Goal: Information Seeking & Learning: Learn about a topic

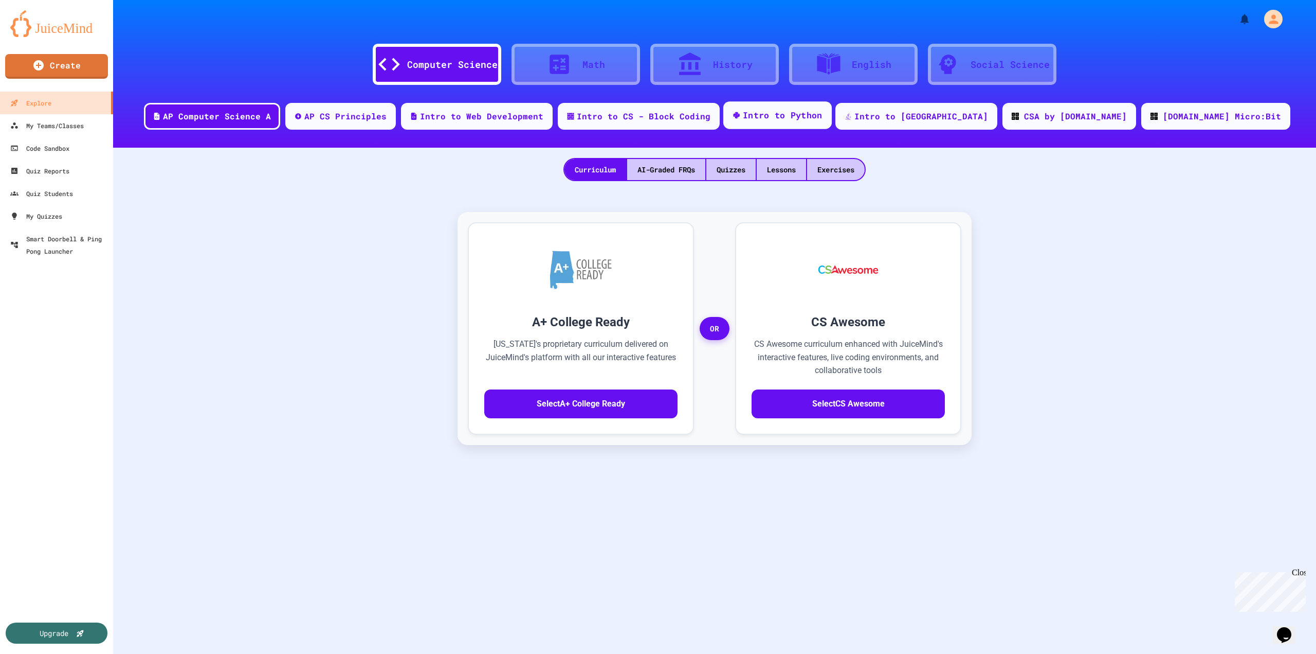
click at [823, 118] on div "Intro to Python" at bounding box center [783, 115] width 80 height 13
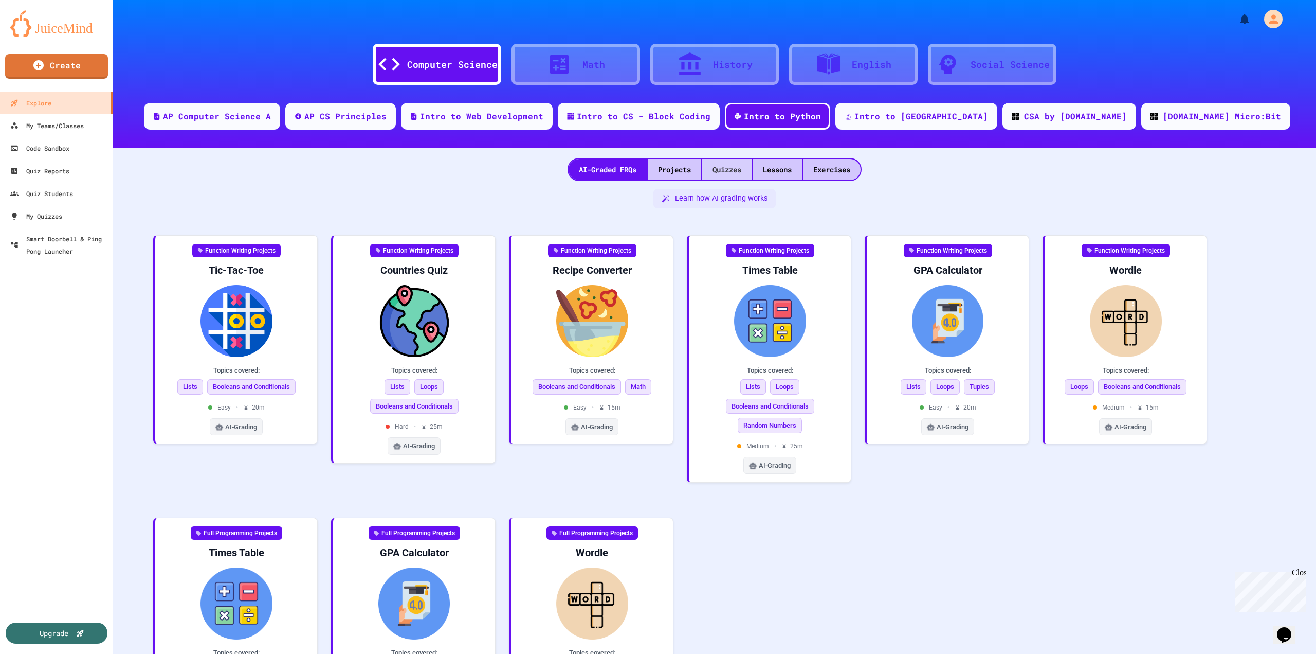
click at [718, 168] on div "Quizzes" at bounding box center [726, 169] width 49 height 21
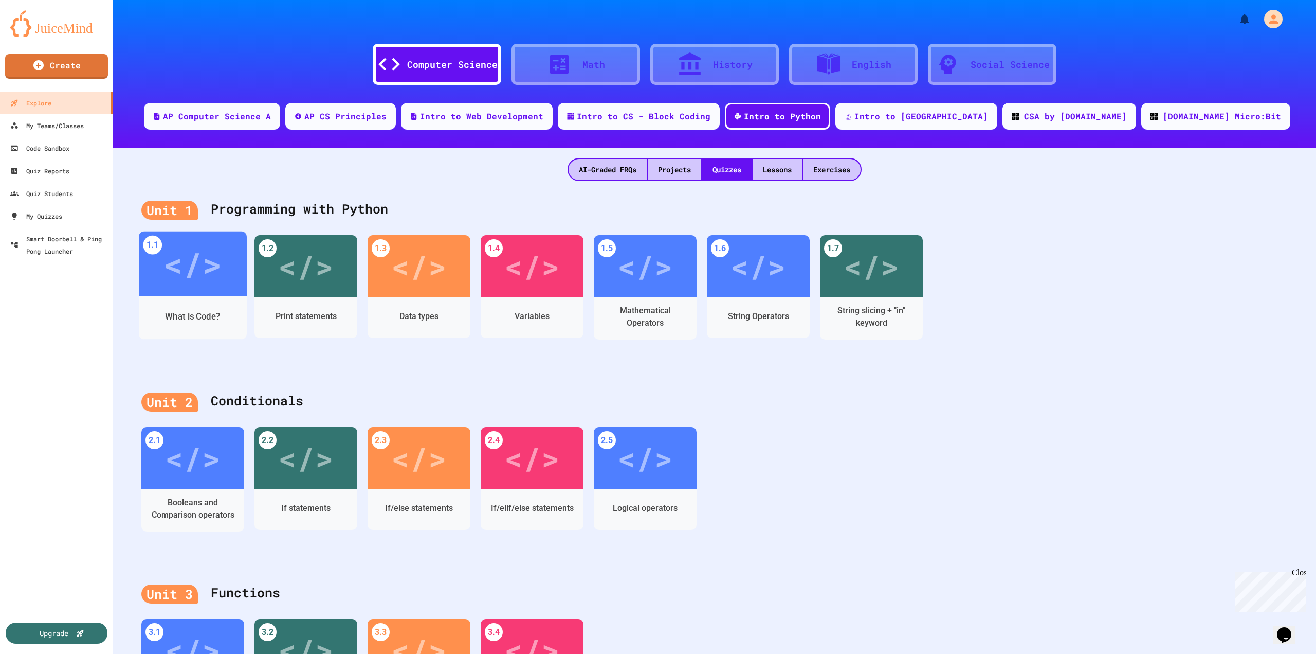
click at [176, 283] on div "</>" at bounding box center [193, 263] width 58 height 48
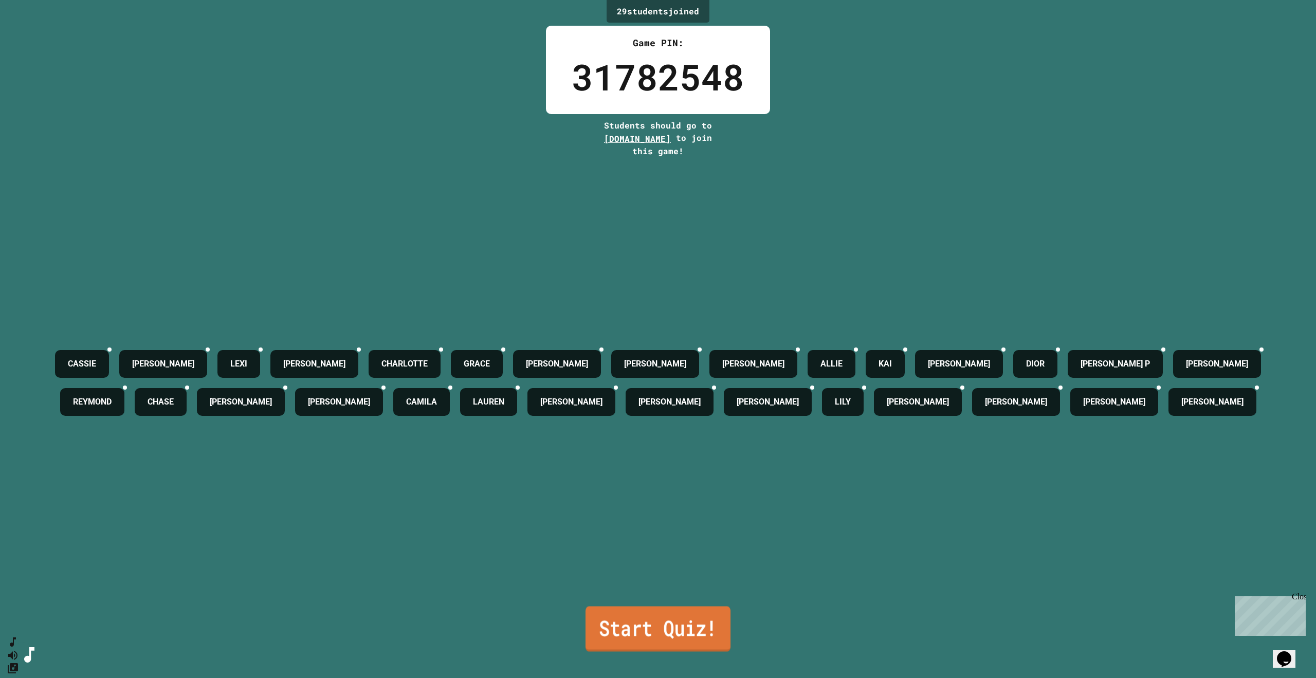
click at [691, 630] on link "Start Quiz!" at bounding box center [658, 628] width 145 height 45
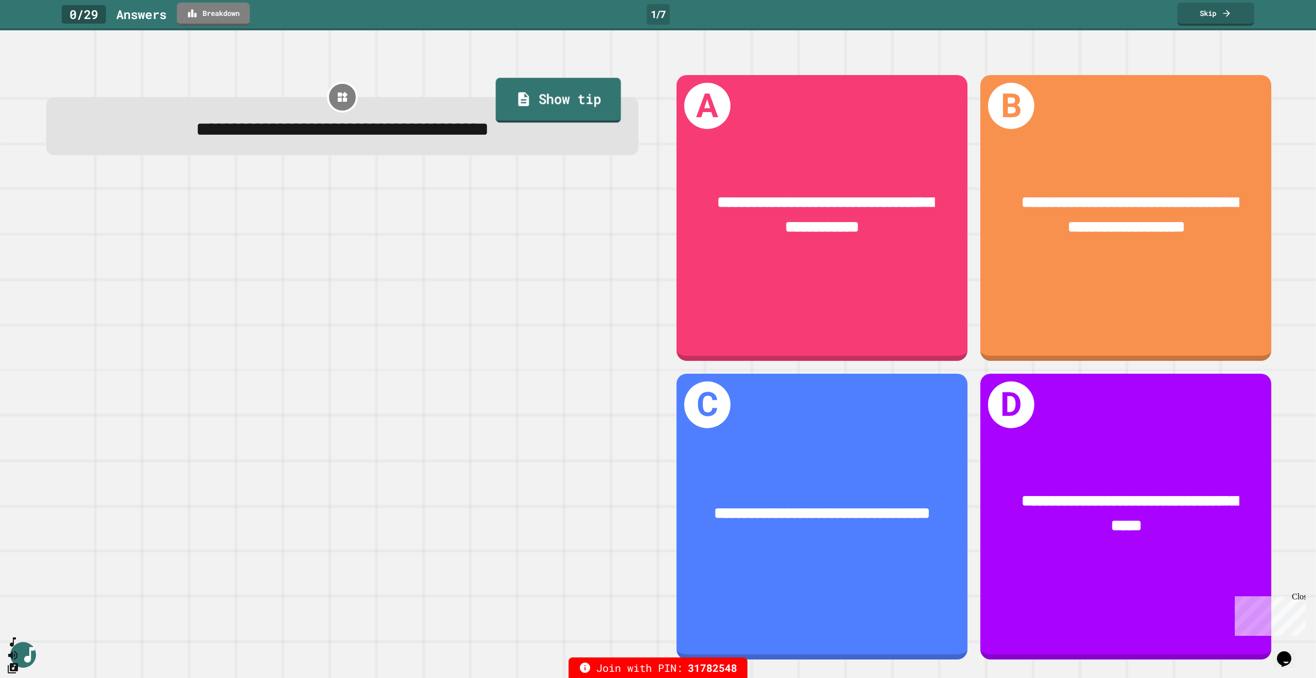
click at [532, 88] on link "Show tip" at bounding box center [558, 100] width 125 height 45
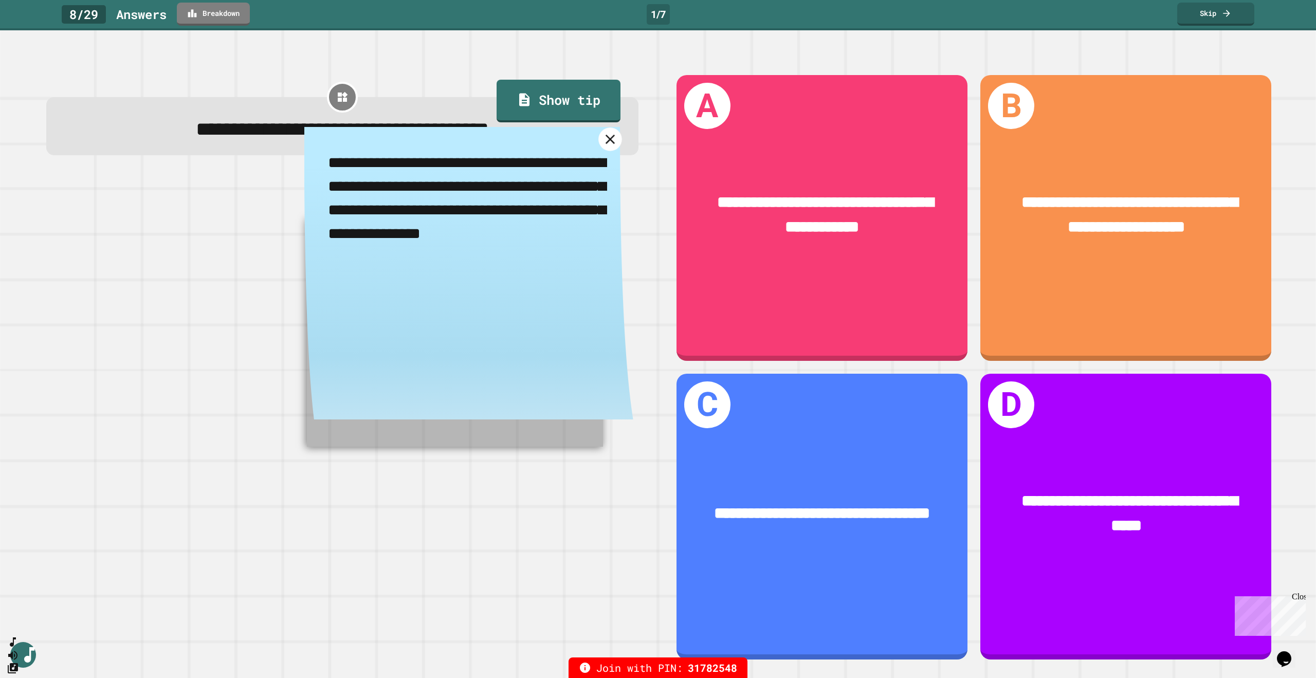
click at [606, 144] on icon at bounding box center [610, 139] width 9 height 9
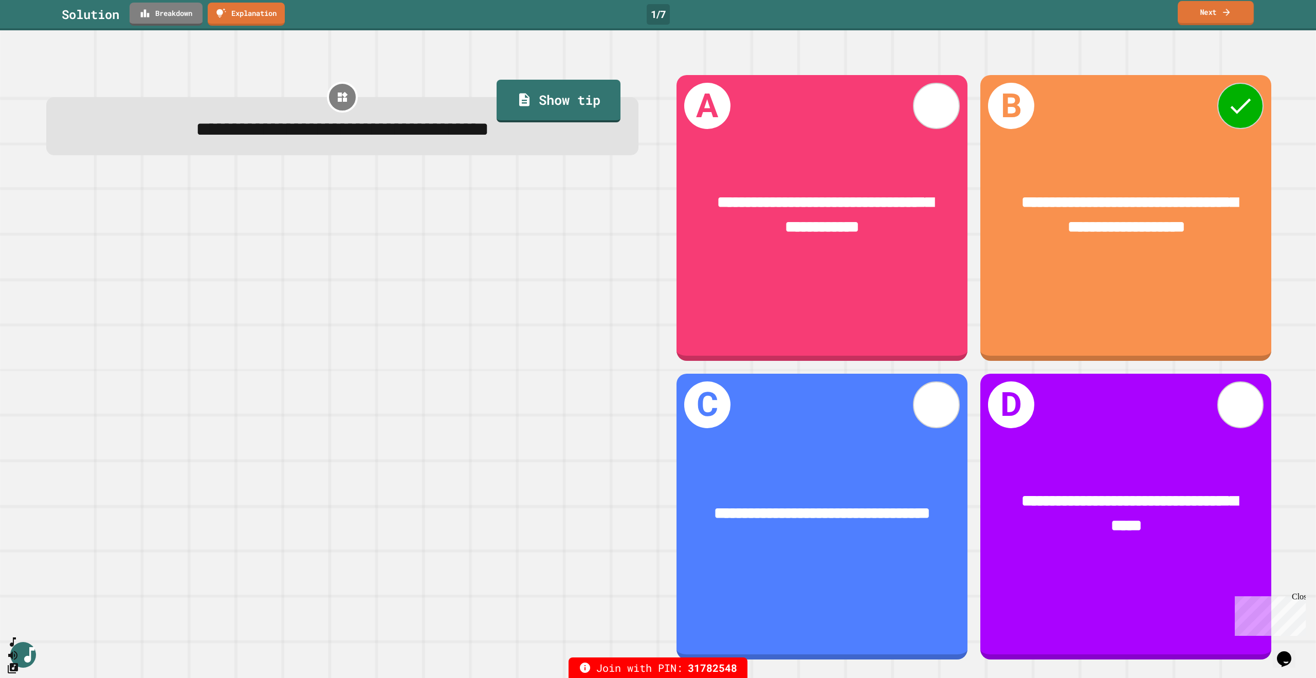
click at [1227, 19] on link "Next" at bounding box center [1216, 13] width 76 height 24
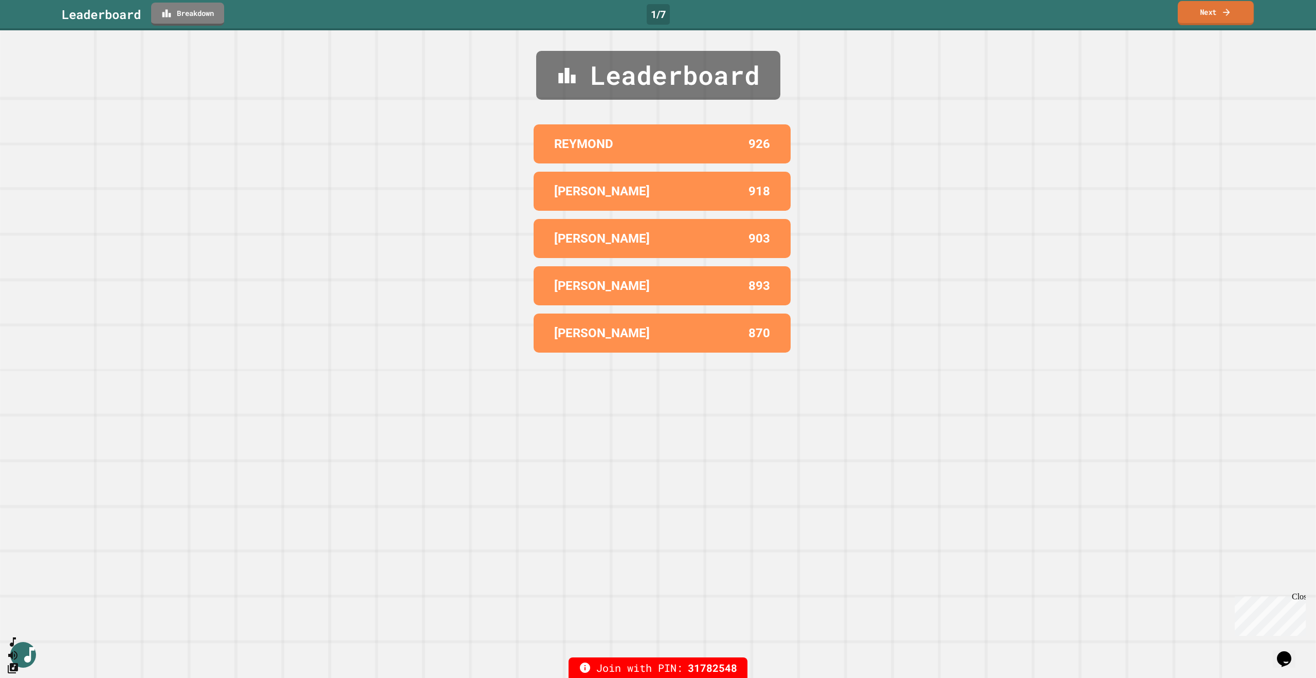
click at [1210, 14] on link "Next" at bounding box center [1216, 13] width 76 height 24
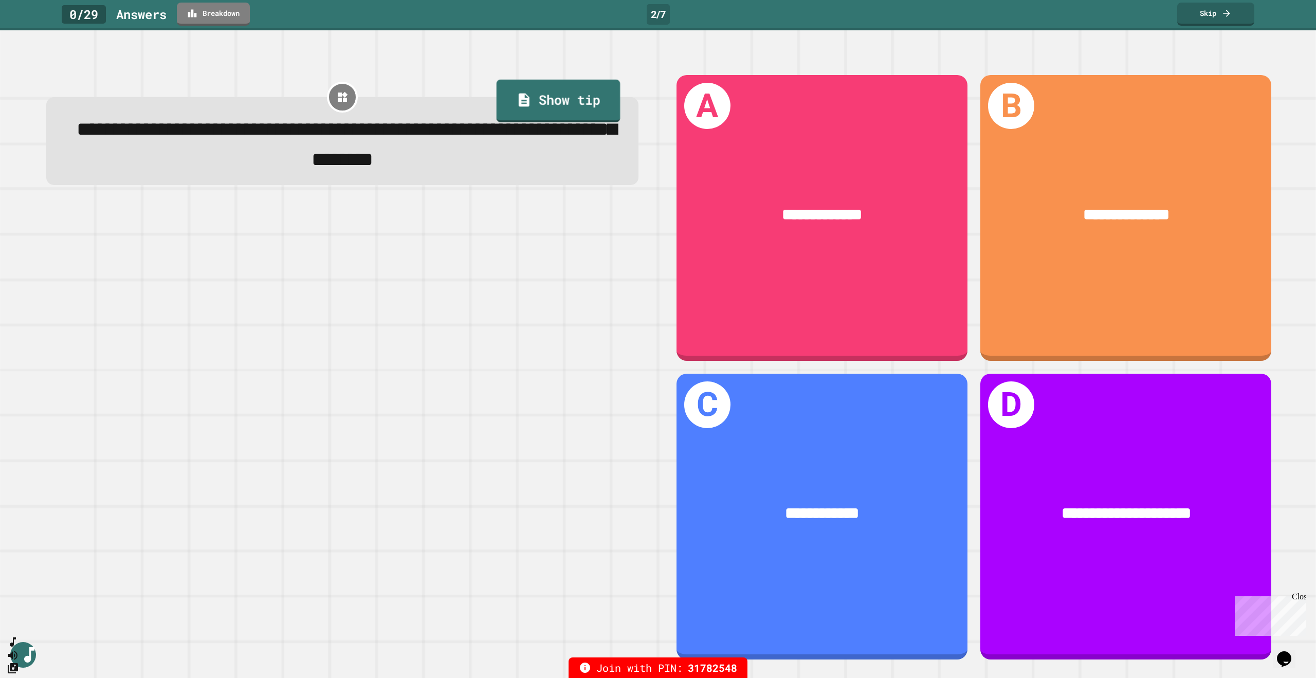
click at [577, 107] on link "Show tip" at bounding box center [559, 100] width 124 height 43
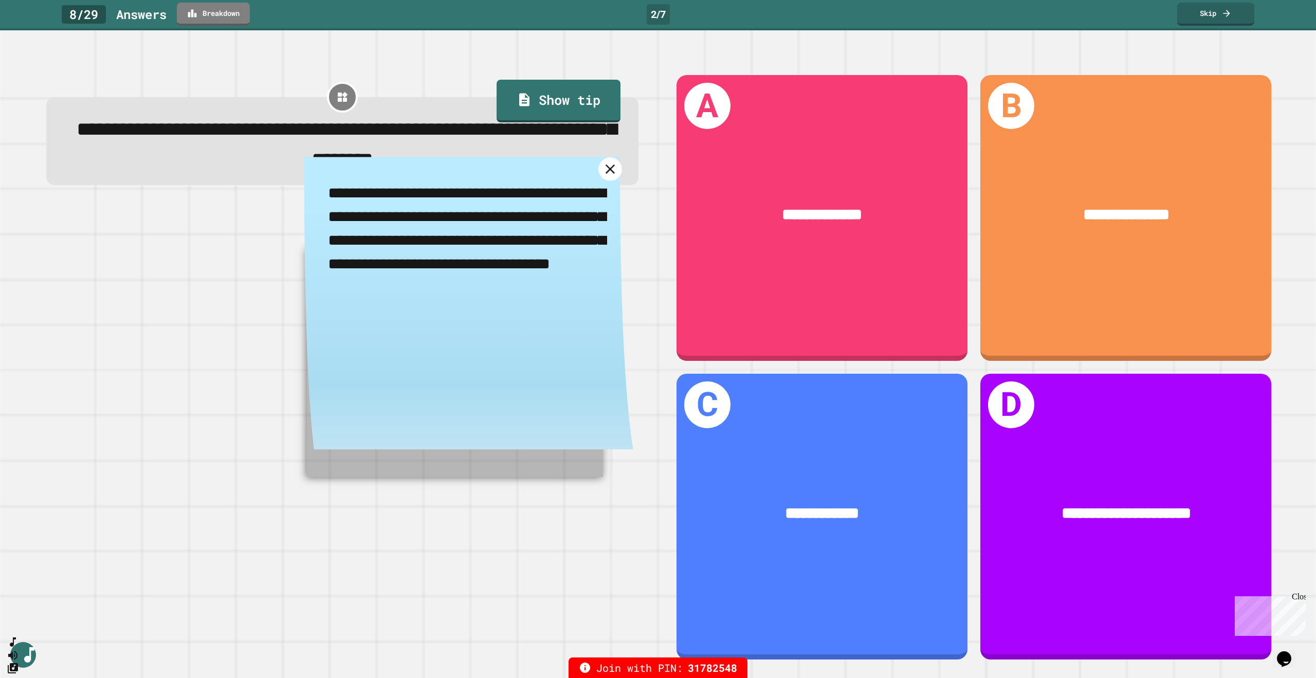
click at [602, 177] on icon at bounding box center [610, 169] width 16 height 16
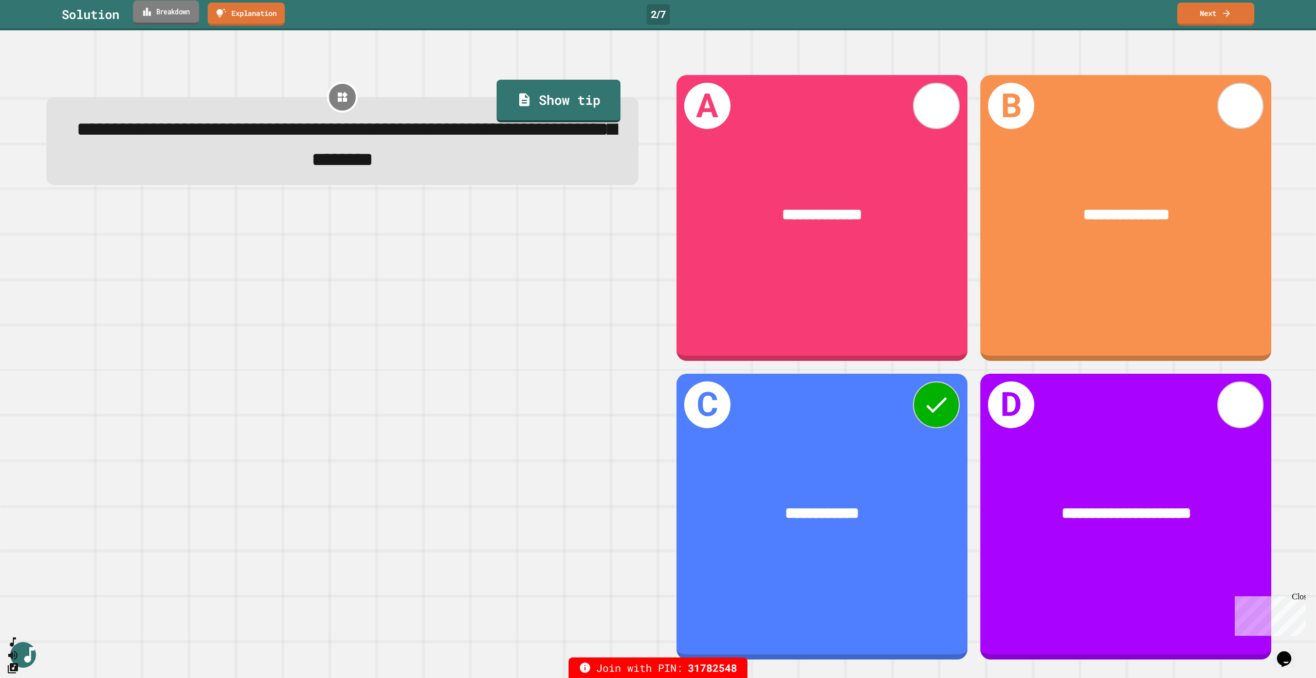
click at [176, 15] on link "Breakdown" at bounding box center [166, 13] width 66 height 24
click at [1237, 18] on link "Next" at bounding box center [1216, 13] width 78 height 24
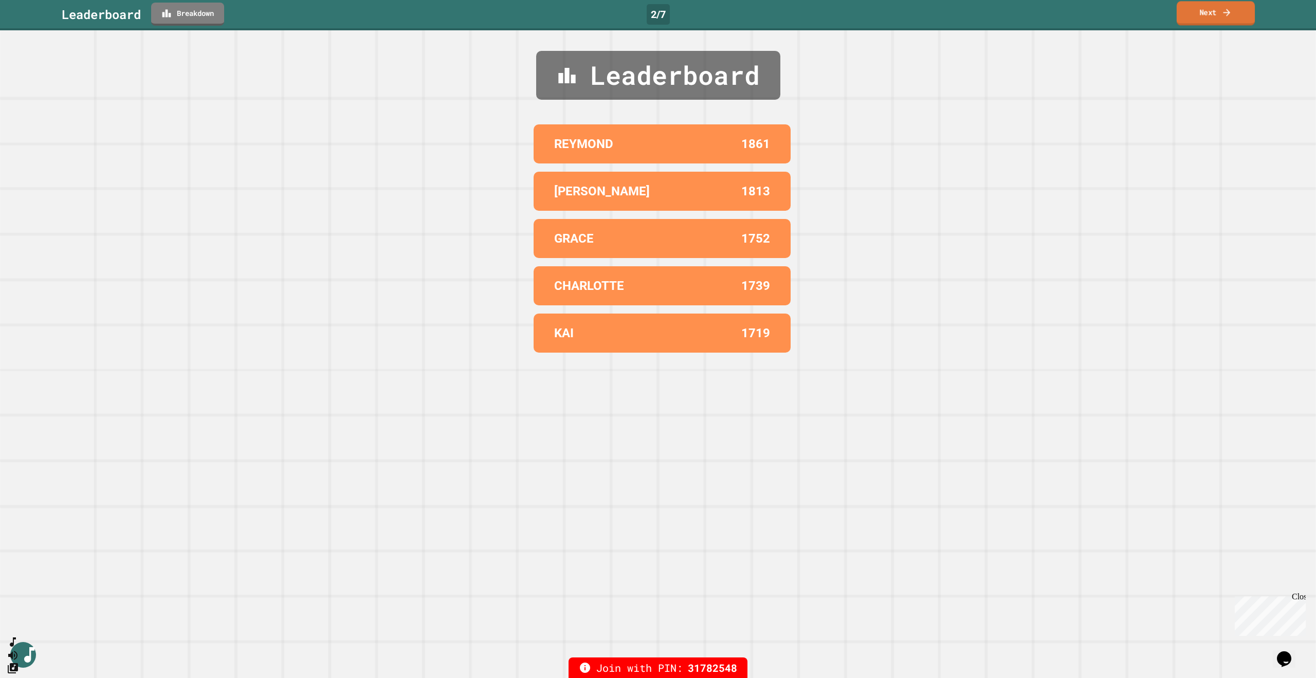
click at [1226, 17] on link "Next" at bounding box center [1216, 13] width 78 height 24
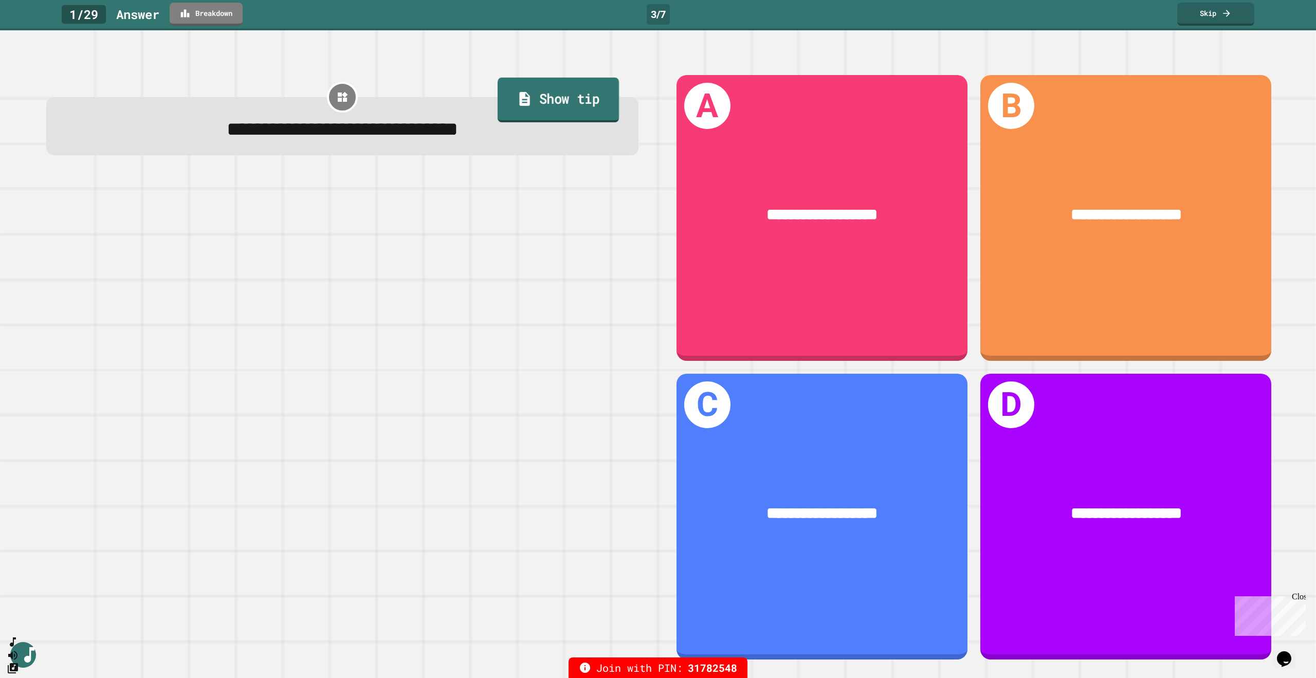
click at [581, 85] on link "Show tip" at bounding box center [558, 99] width 121 height 45
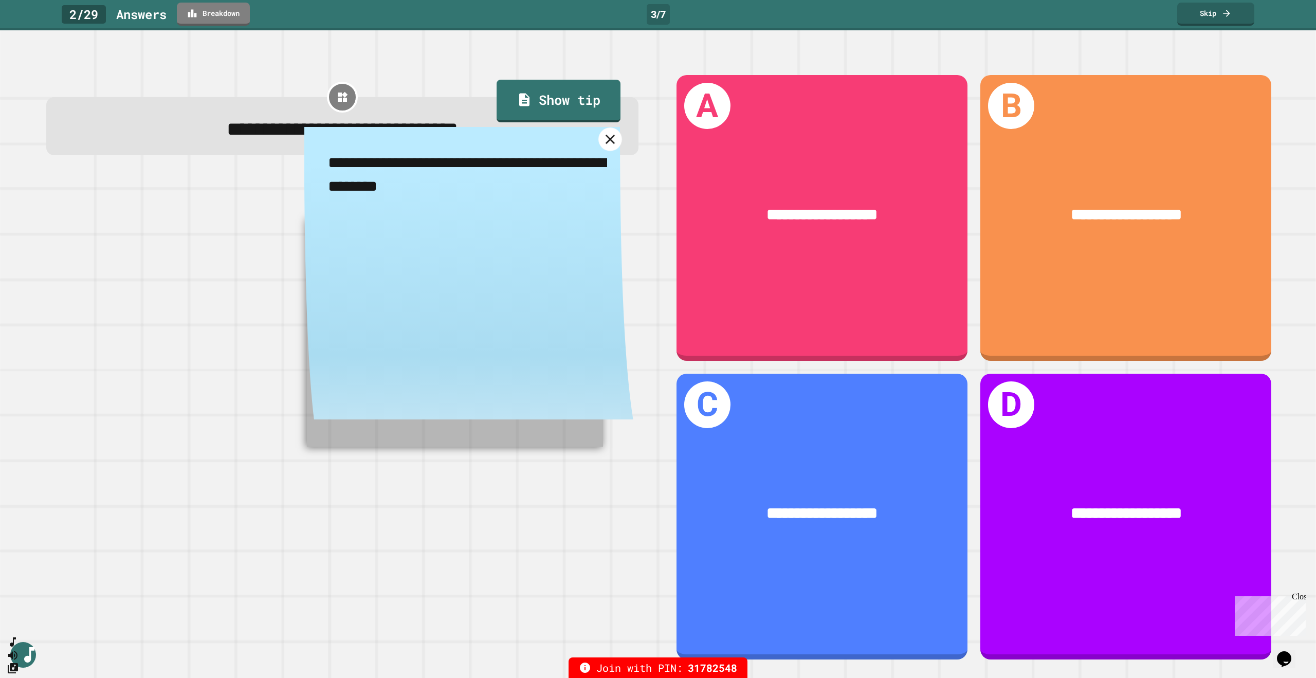
click at [603, 148] on icon at bounding box center [610, 140] width 16 height 16
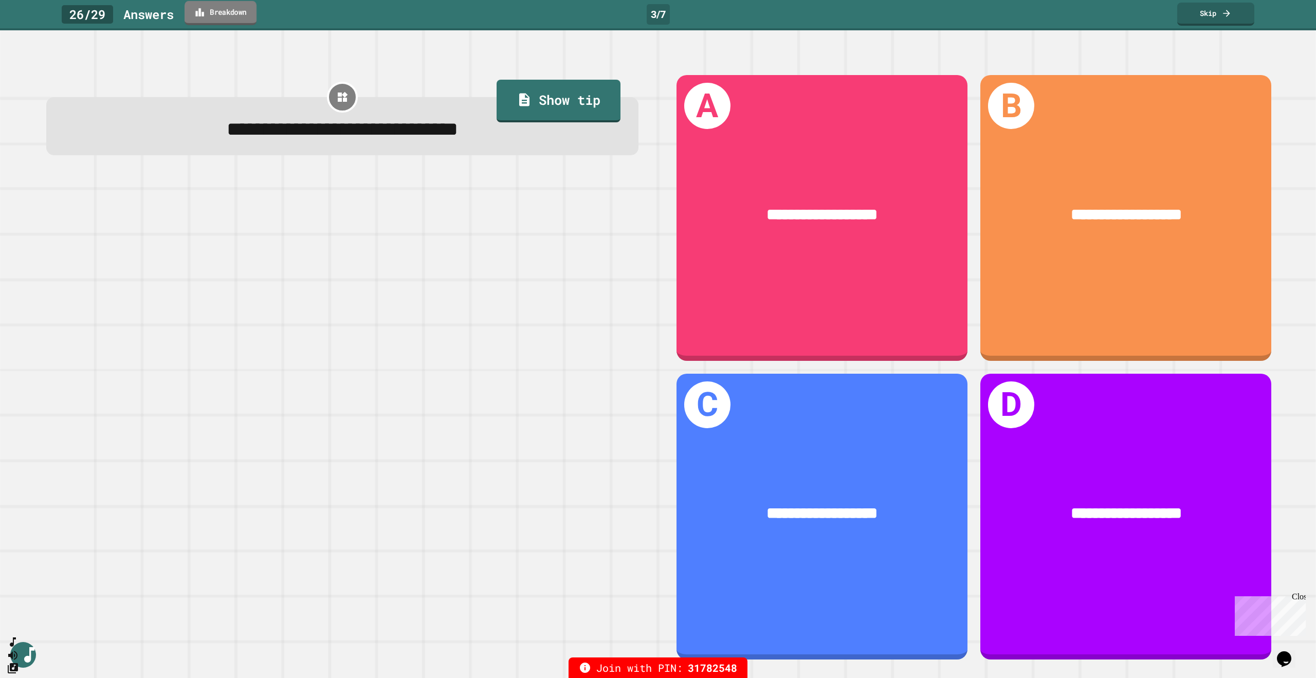
click at [245, 19] on link "Breakdown" at bounding box center [221, 13] width 72 height 24
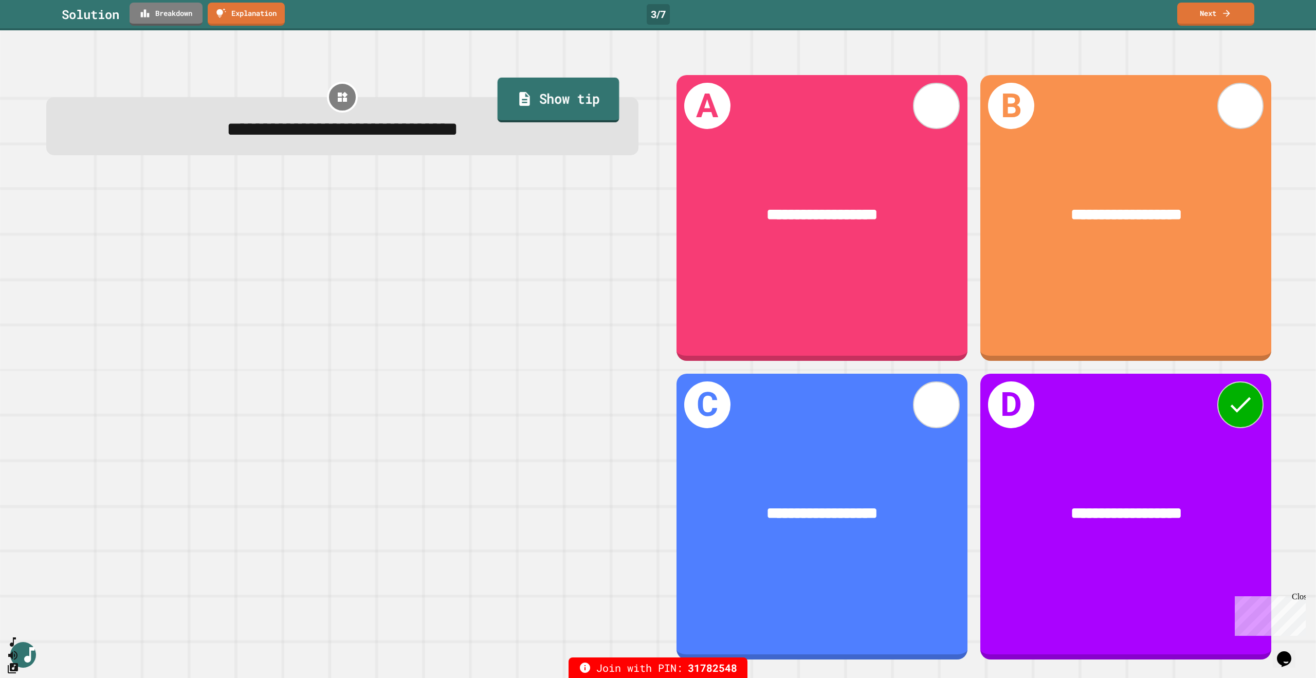
click at [577, 95] on link "Show tip" at bounding box center [559, 99] width 122 height 45
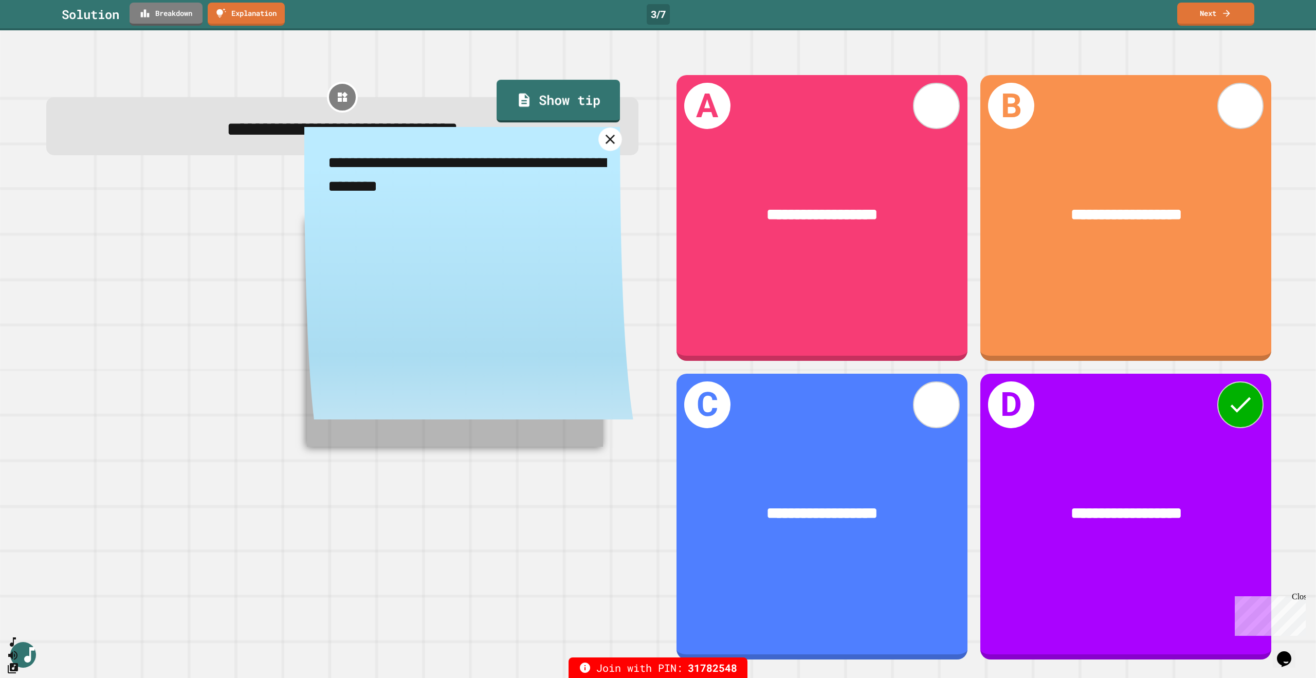
click at [605, 143] on icon at bounding box center [610, 140] width 16 height 16
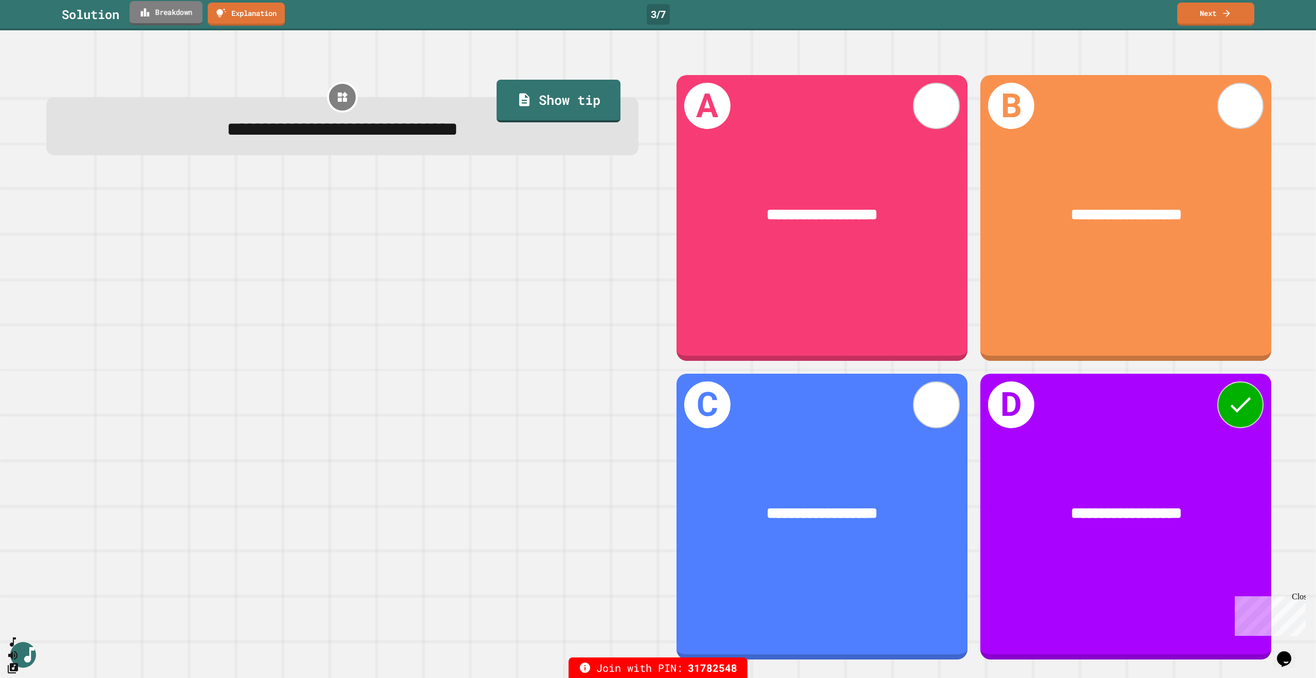
click at [149, 9] on icon at bounding box center [145, 12] width 10 height 11
click at [1206, 18] on link "Next" at bounding box center [1216, 13] width 71 height 24
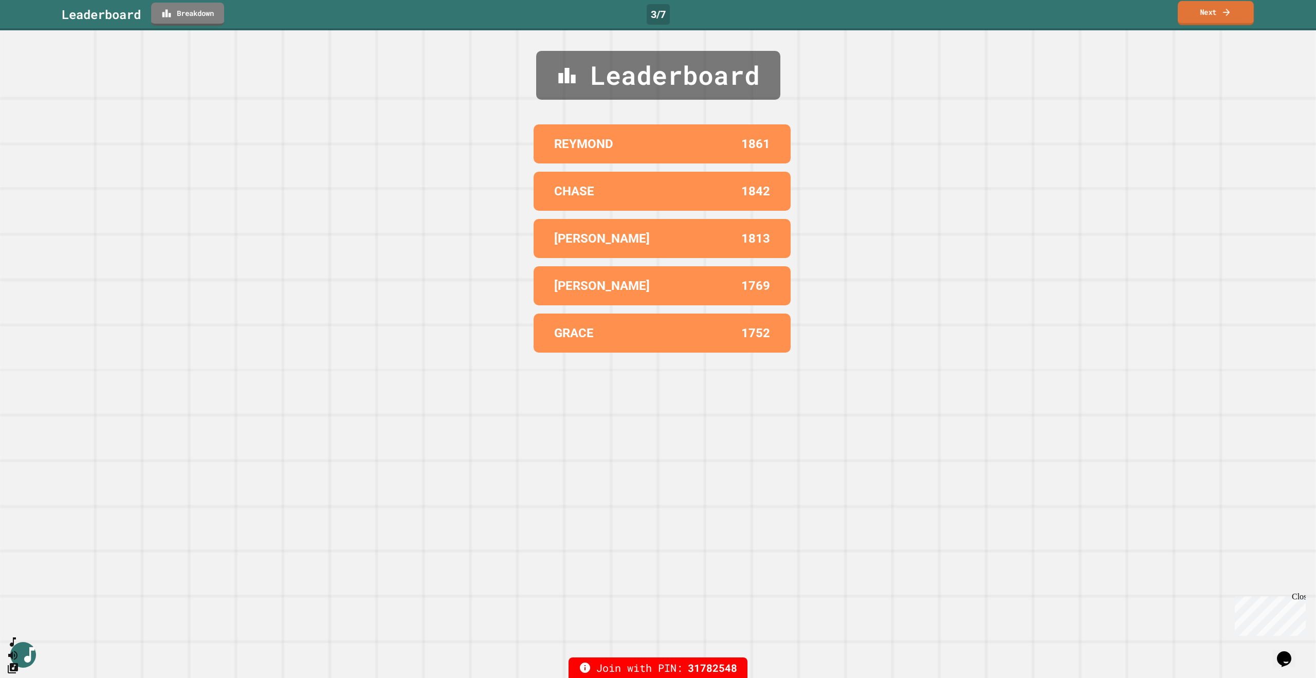
click at [1206, 18] on link "Next" at bounding box center [1216, 13] width 76 height 24
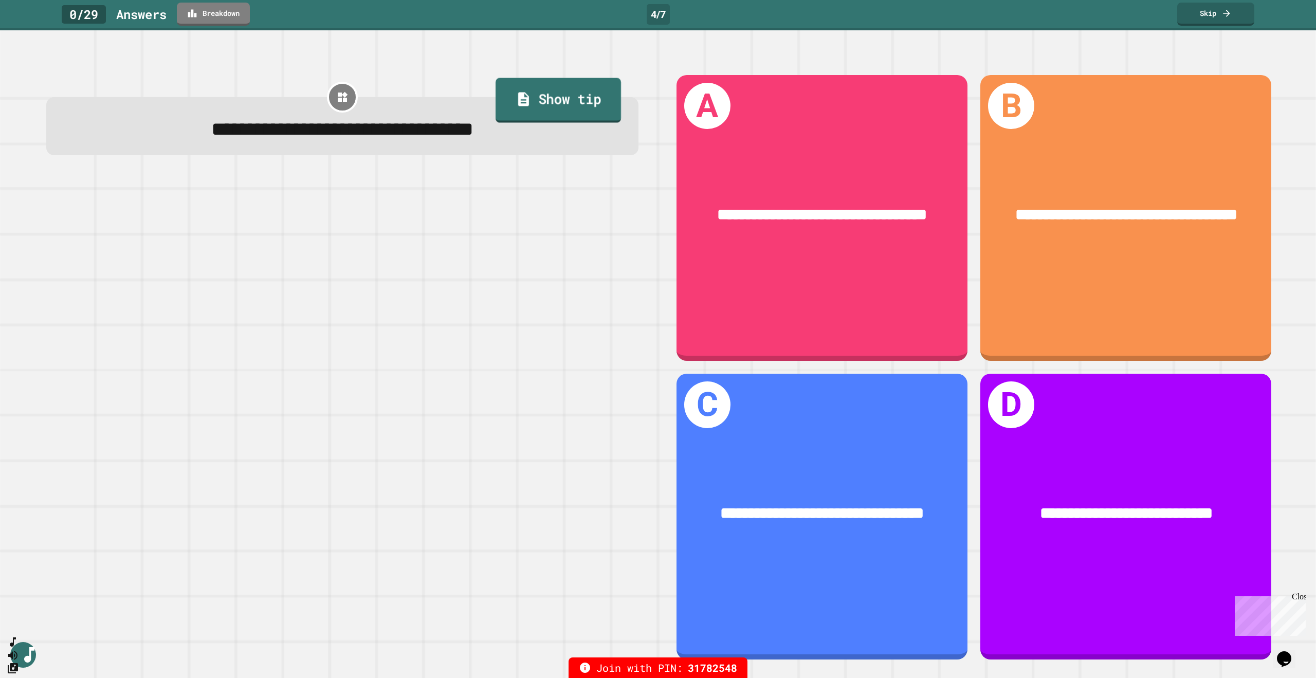
click at [538, 97] on link "Show tip" at bounding box center [558, 100] width 125 height 45
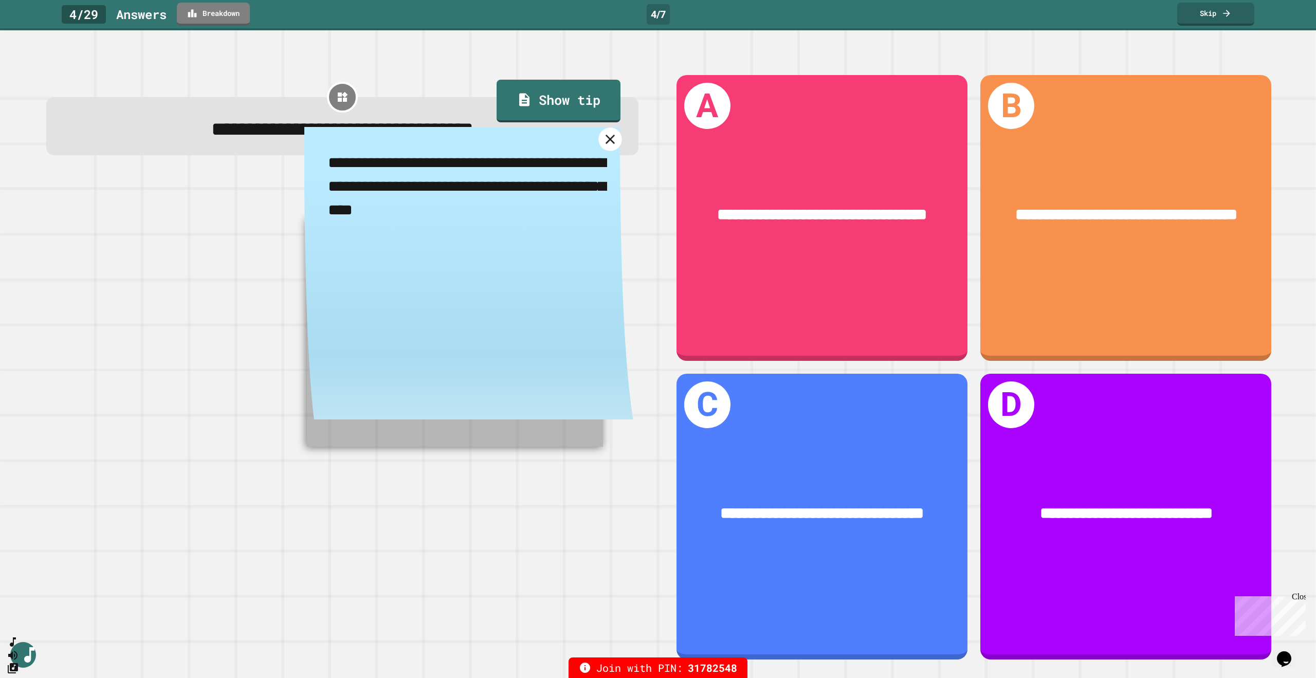
click at [605, 142] on icon at bounding box center [610, 140] width 16 height 16
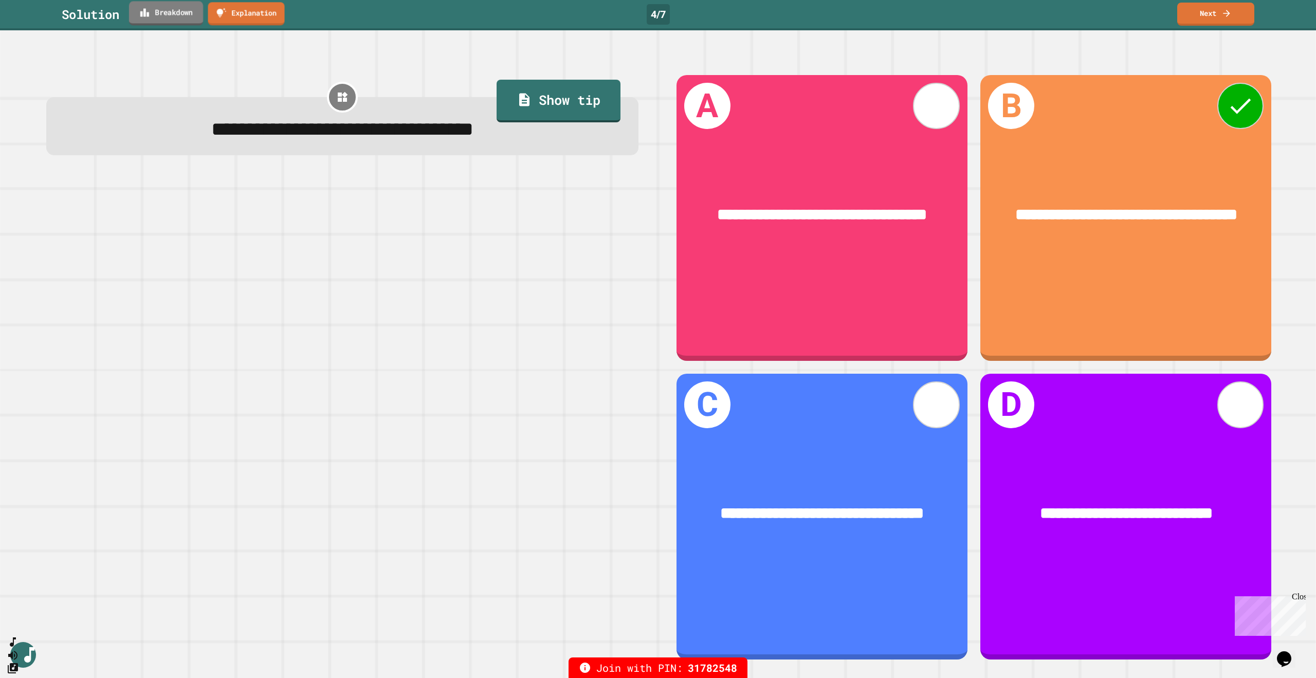
click at [184, 20] on link "Breakdown" at bounding box center [166, 13] width 74 height 24
click at [1199, 16] on link "Next" at bounding box center [1215, 13] width 75 height 24
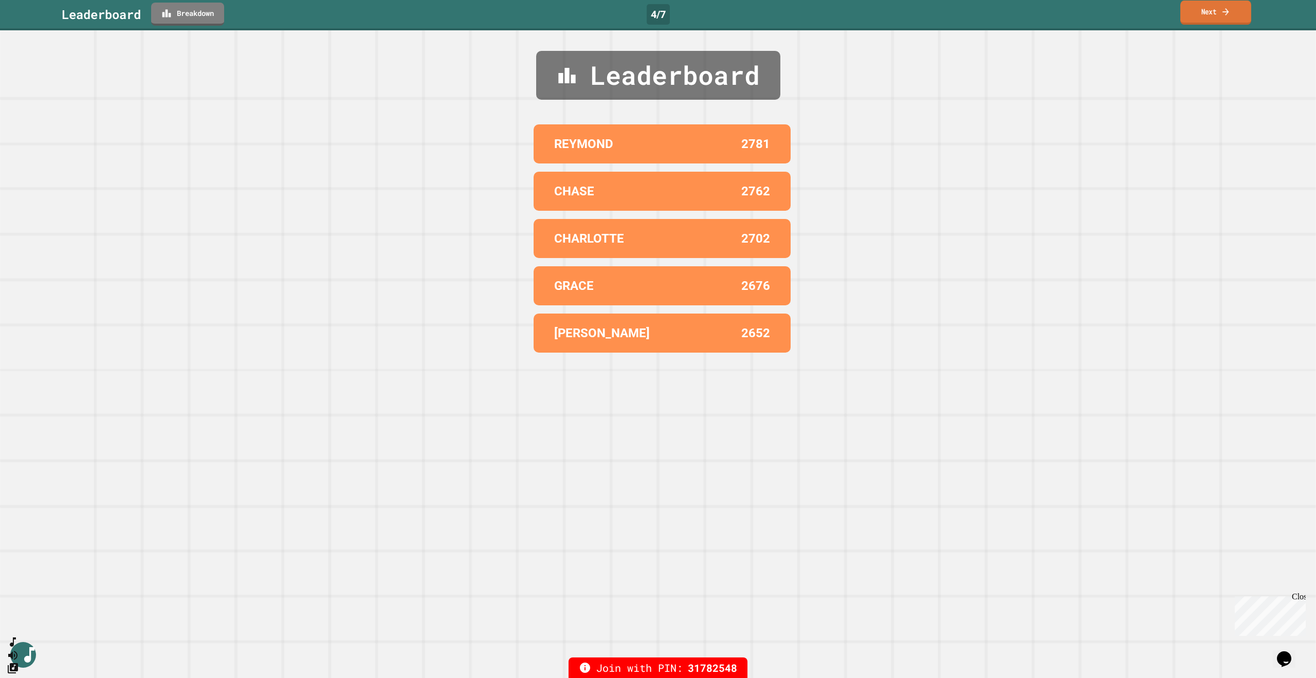
click at [1192, 15] on link "Next" at bounding box center [1216, 13] width 71 height 24
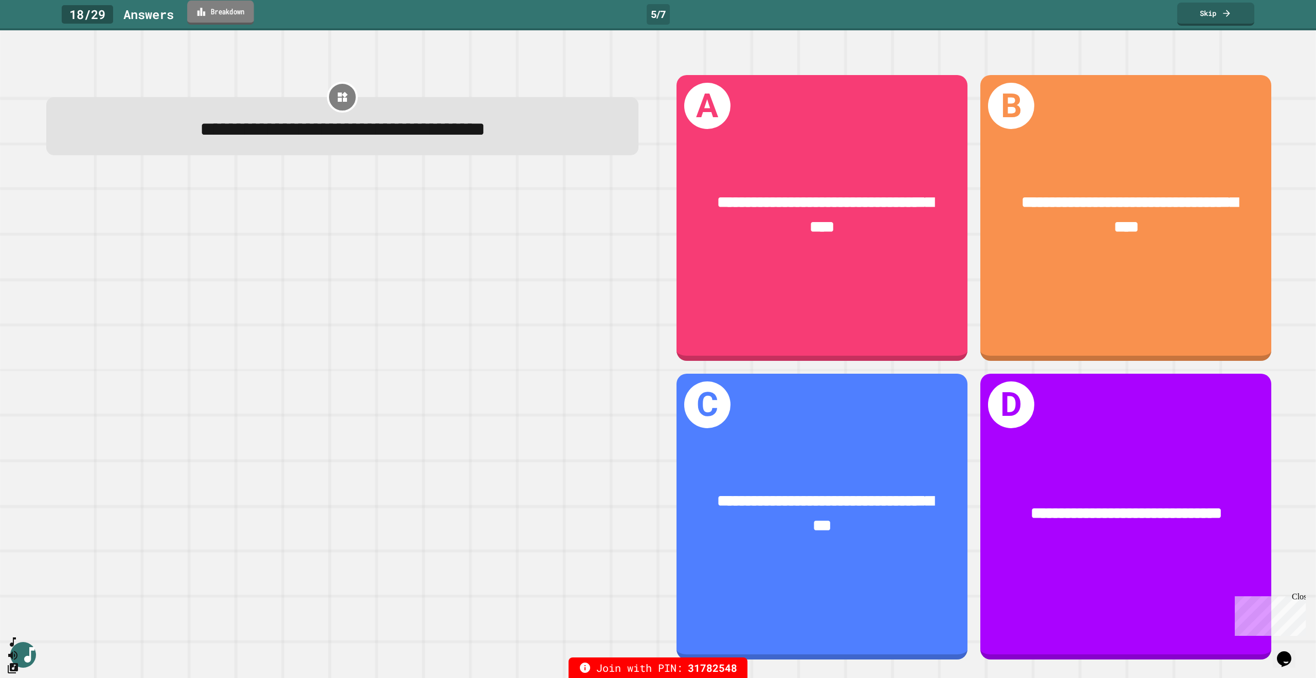
click at [239, 20] on link "Breakdown" at bounding box center [220, 13] width 67 height 24
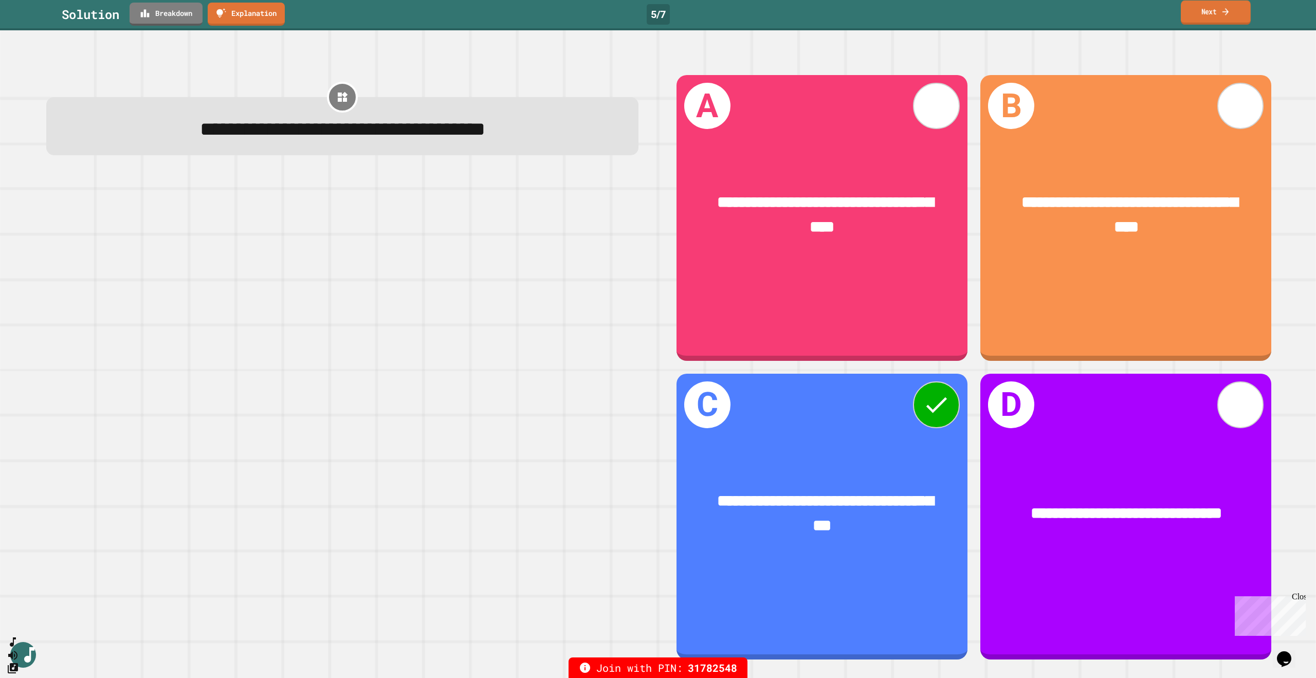
click at [1218, 14] on link "Next" at bounding box center [1216, 13] width 70 height 24
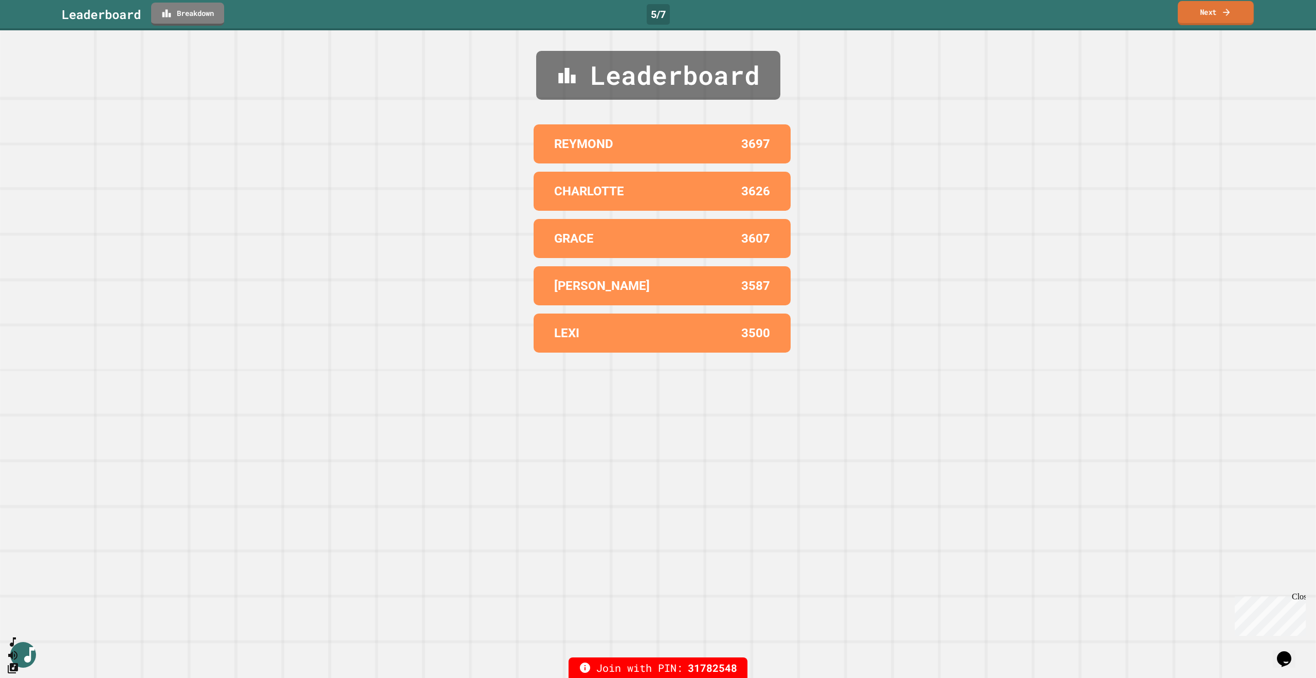
click at [1221, 16] on link "Next" at bounding box center [1216, 13] width 76 height 24
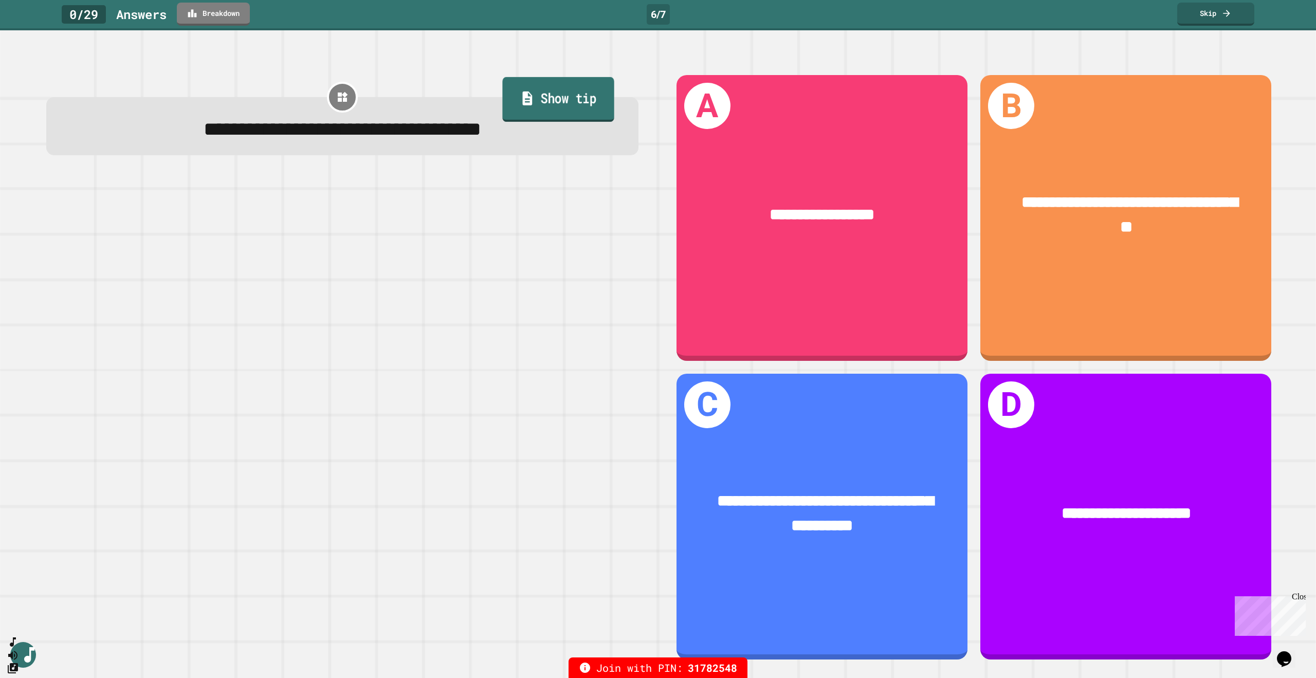
click at [548, 102] on link "Show tip" at bounding box center [559, 99] width 112 height 45
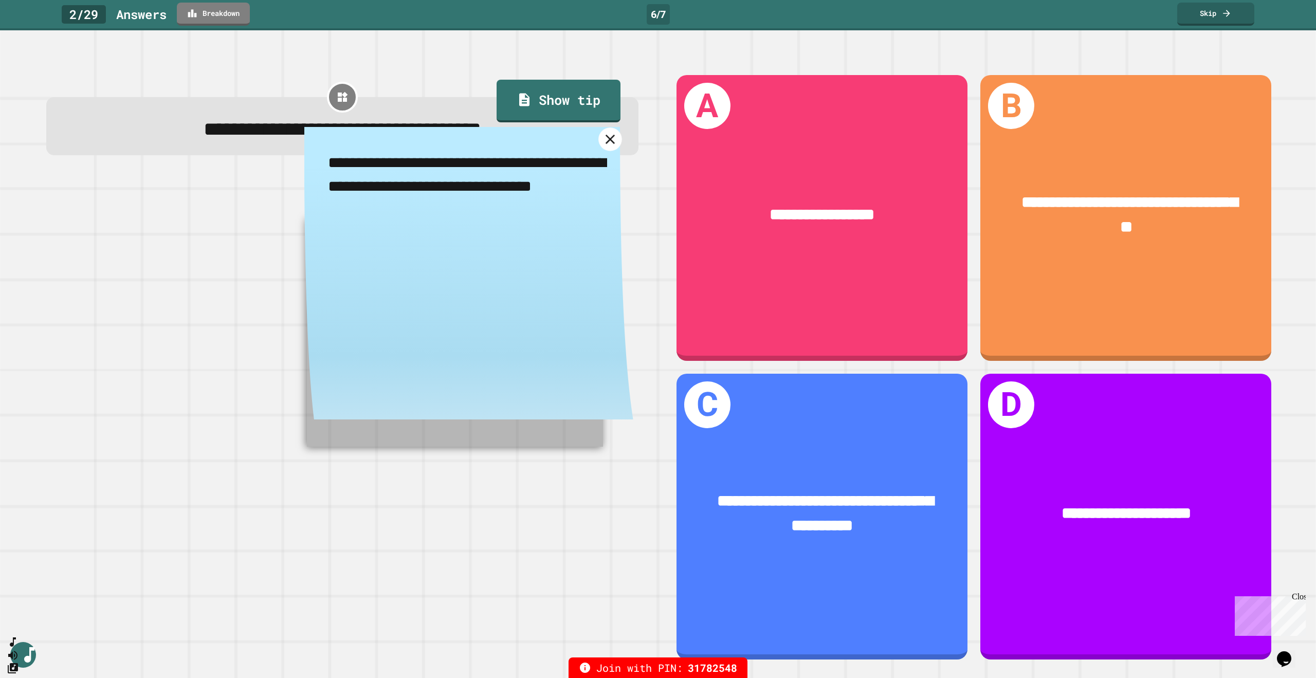
click at [606, 143] on icon at bounding box center [610, 139] width 9 height 9
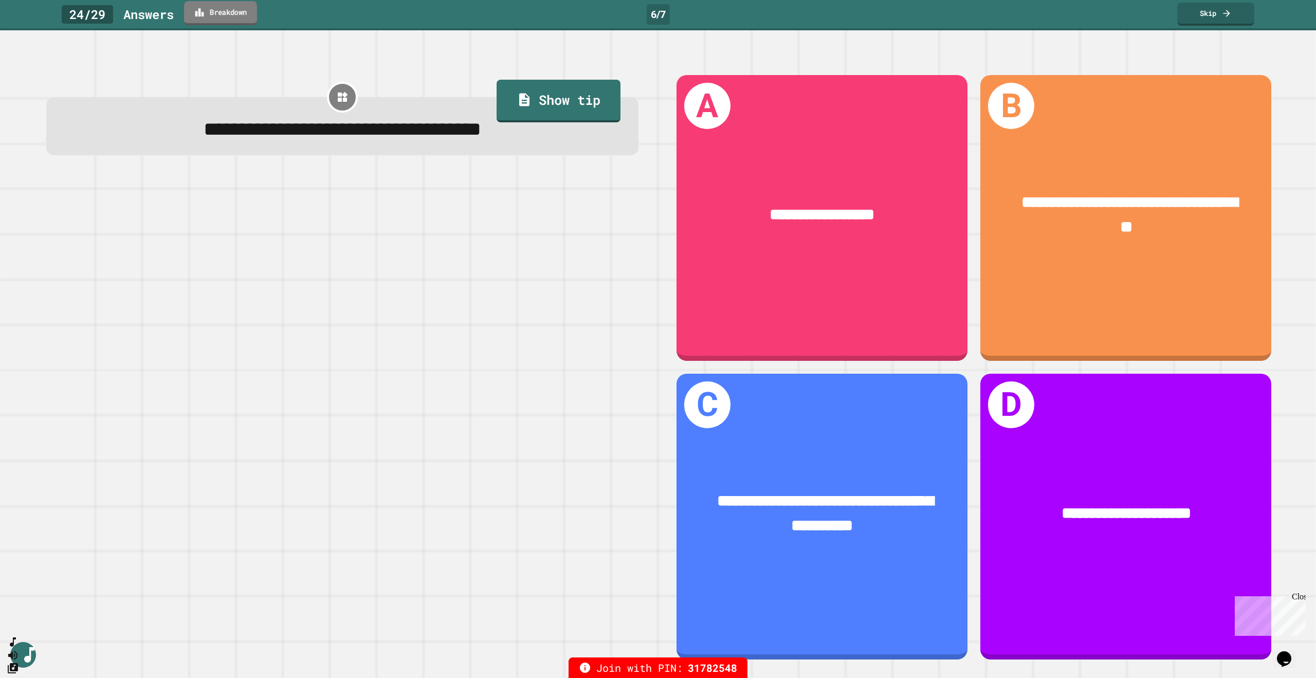
click at [237, 8] on link "Breakdown" at bounding box center [220, 13] width 73 height 24
click at [531, 88] on link "Show tip" at bounding box center [558, 99] width 117 height 45
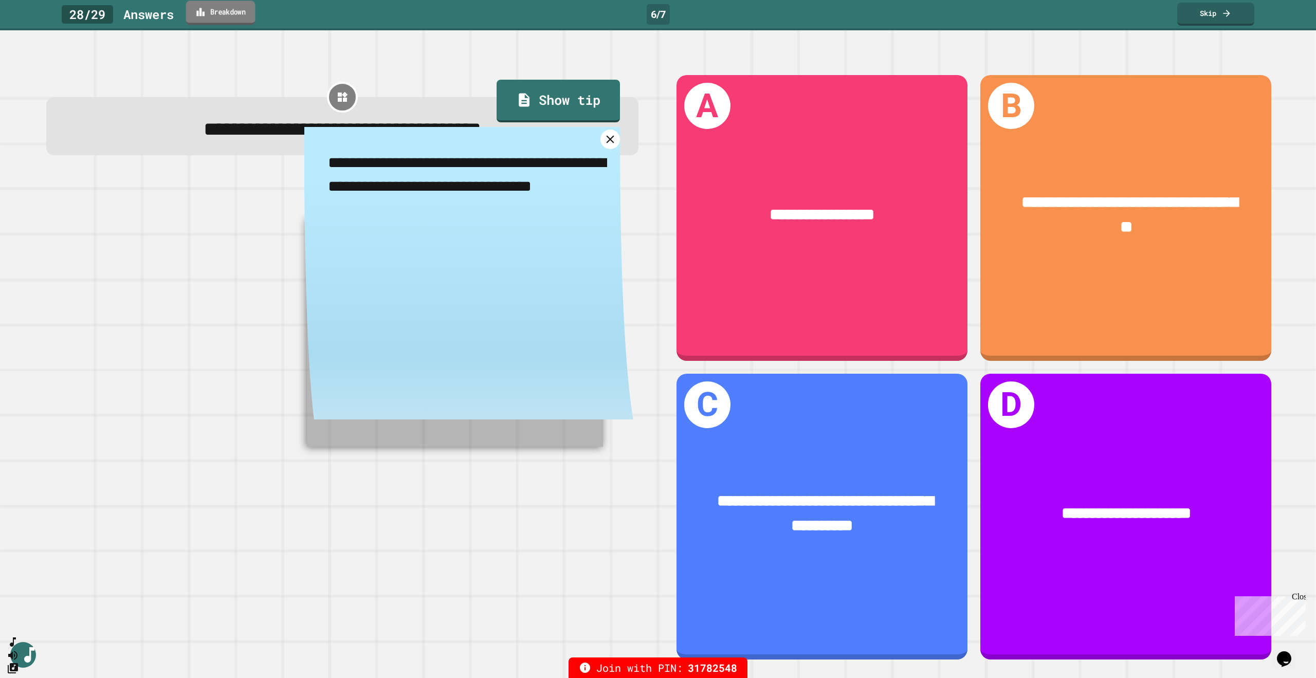
click at [238, 21] on link "Breakdown" at bounding box center [220, 13] width 69 height 24
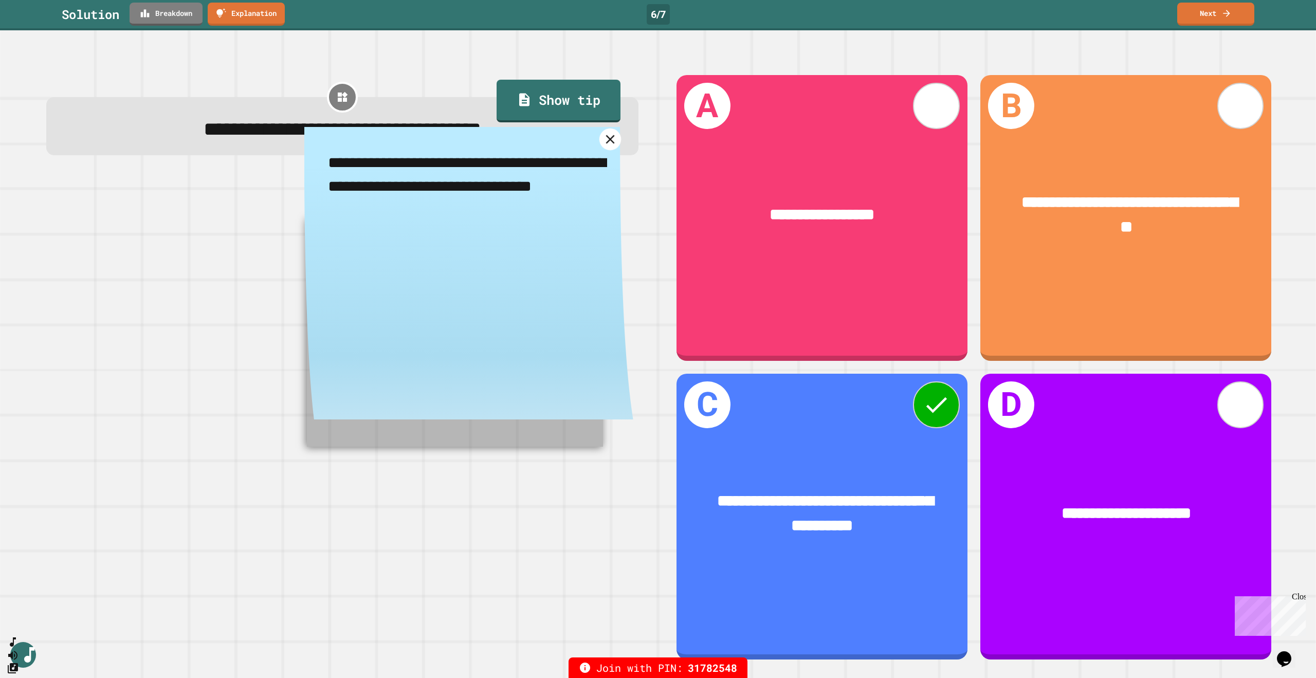
click at [606, 142] on icon at bounding box center [610, 139] width 9 height 9
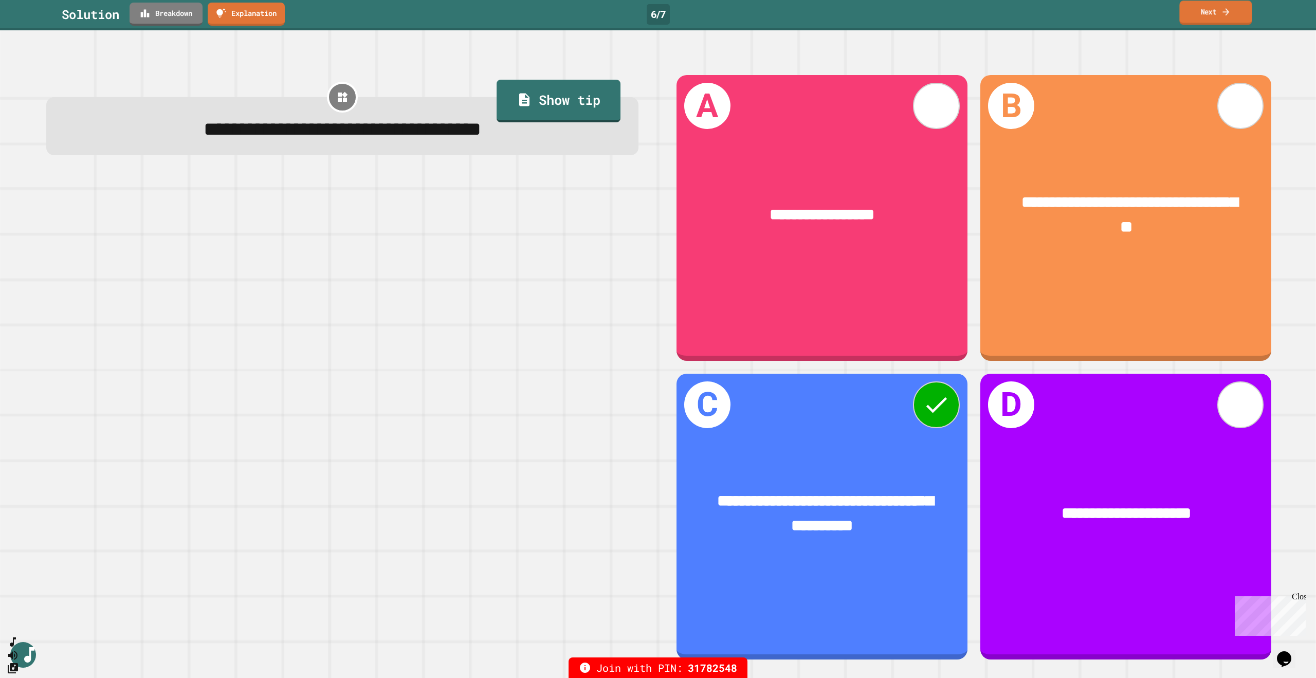
click at [1211, 14] on link "Next" at bounding box center [1216, 13] width 72 height 24
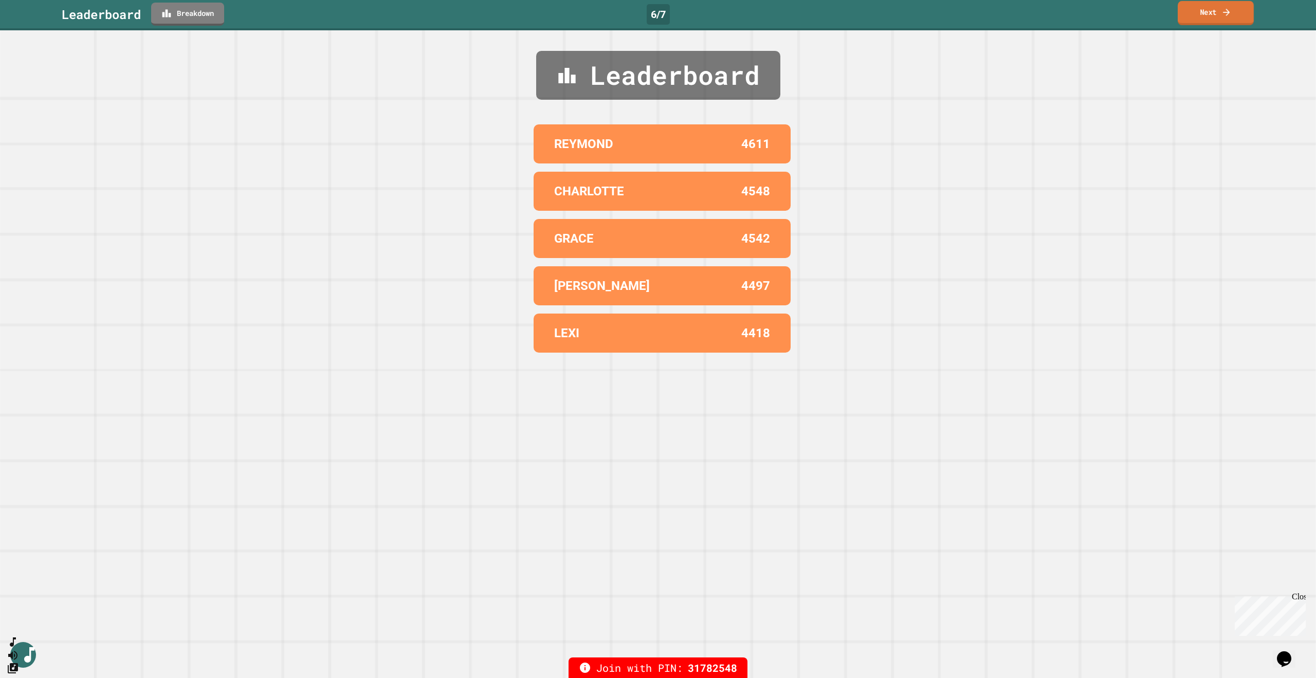
click at [1224, 10] on icon at bounding box center [1227, 12] width 10 height 11
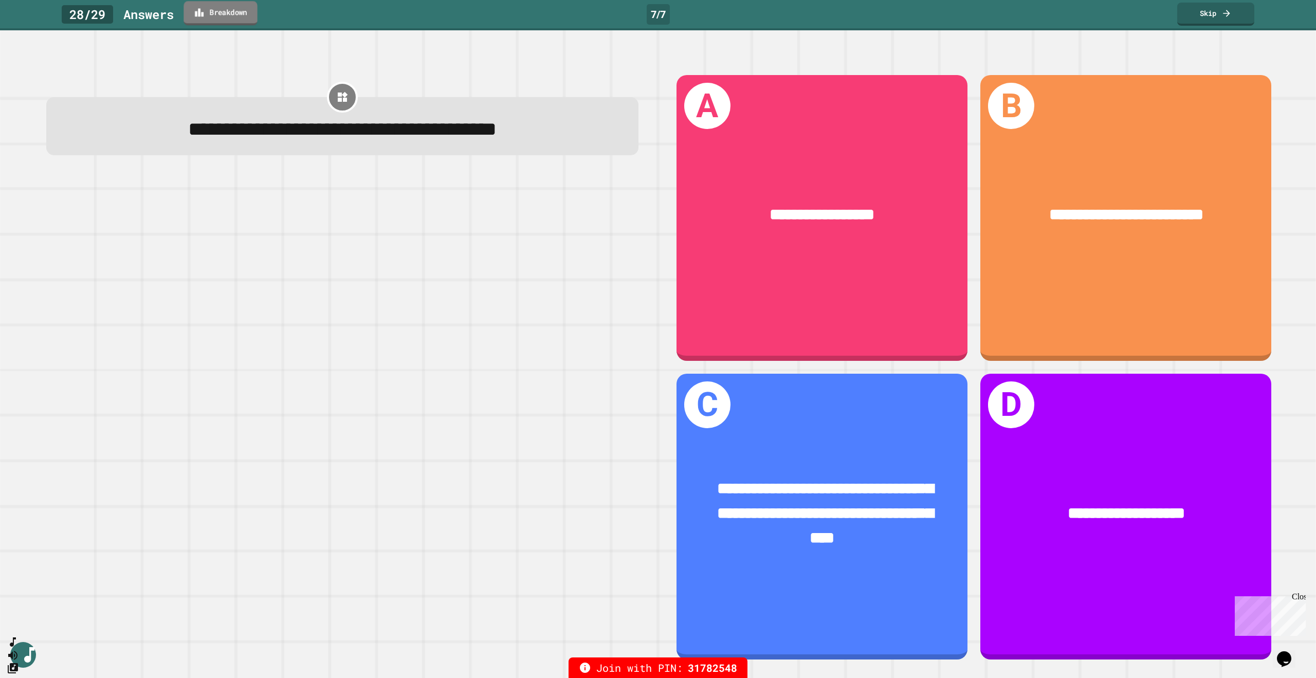
click at [221, 17] on div "28 / 29 Answer s Breakdown 7 / 7 Skip" at bounding box center [658, 14] width 1316 height 23
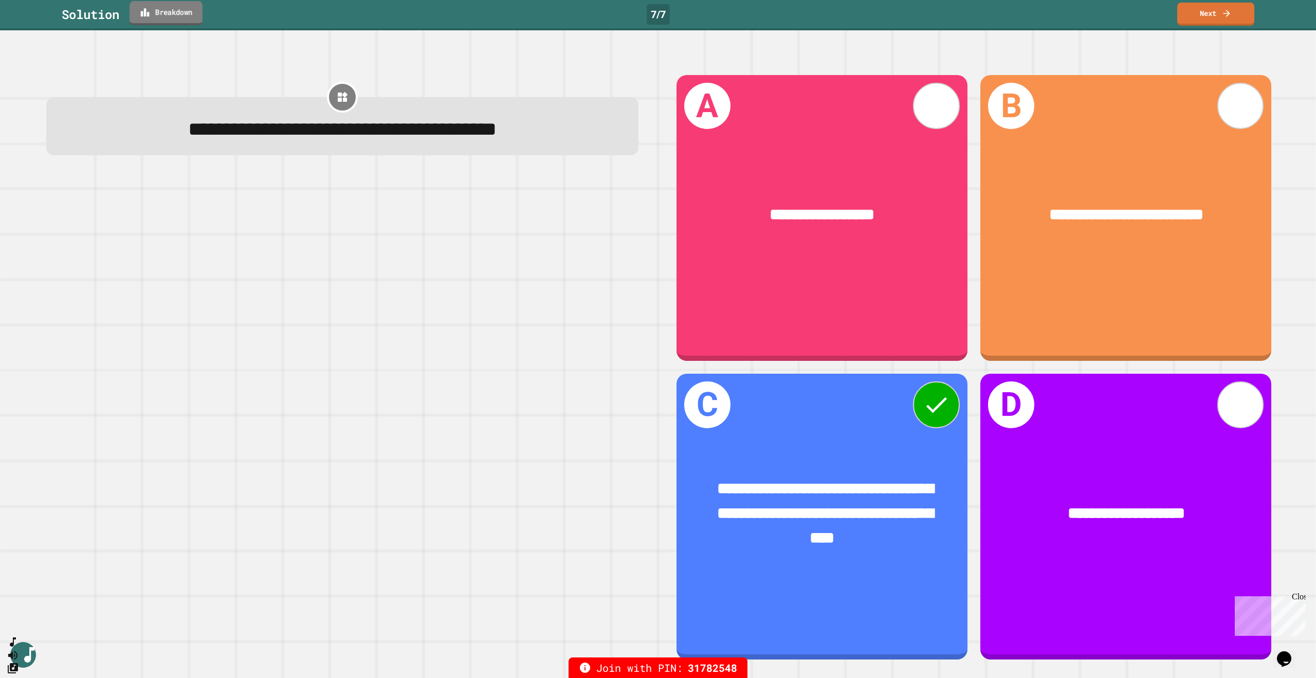
click at [184, 13] on link "Breakdown" at bounding box center [166, 13] width 73 height 24
click at [1220, 11] on link "Next" at bounding box center [1216, 13] width 76 height 24
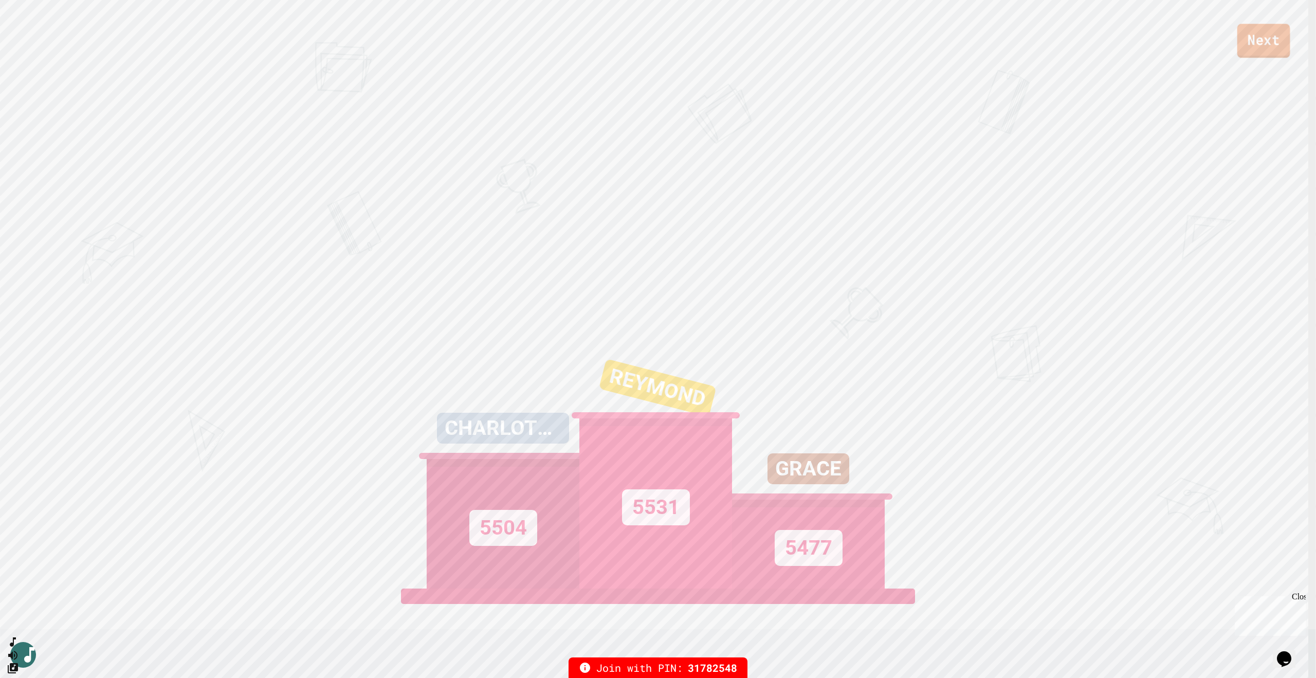
click at [1266, 51] on link "Next" at bounding box center [1264, 41] width 53 height 34
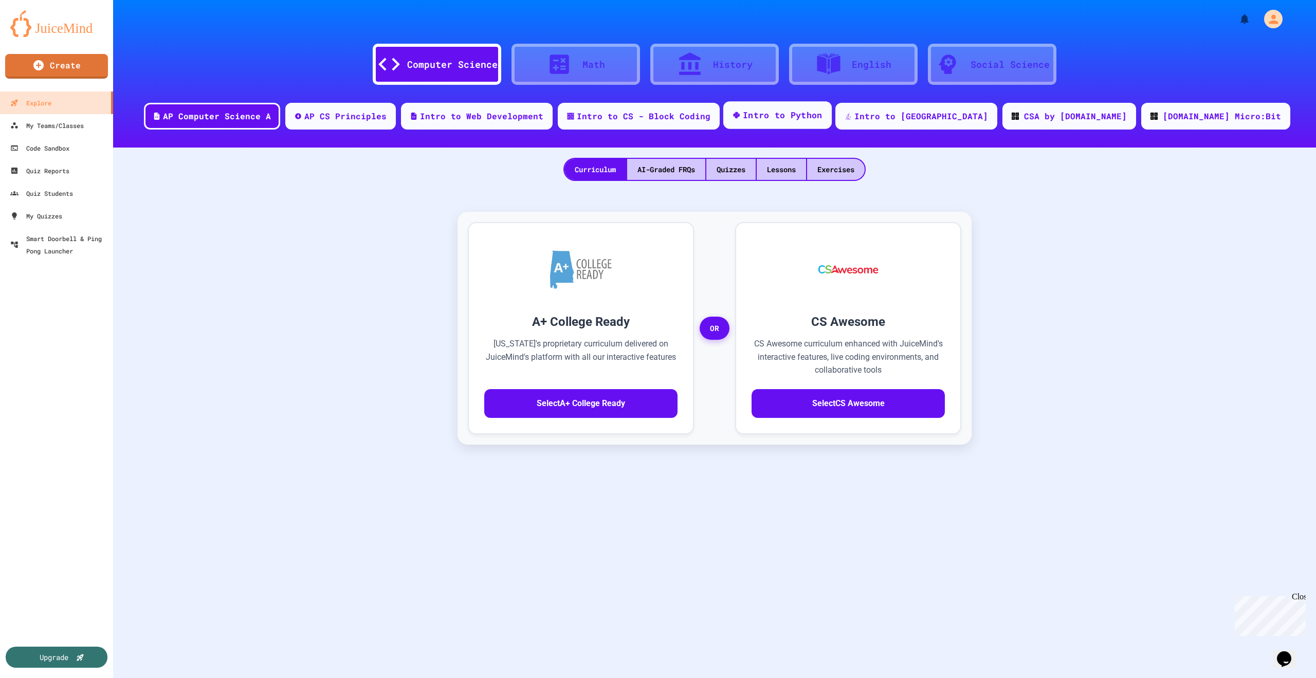
click at [823, 117] on div "Intro to Python" at bounding box center [783, 115] width 80 height 13
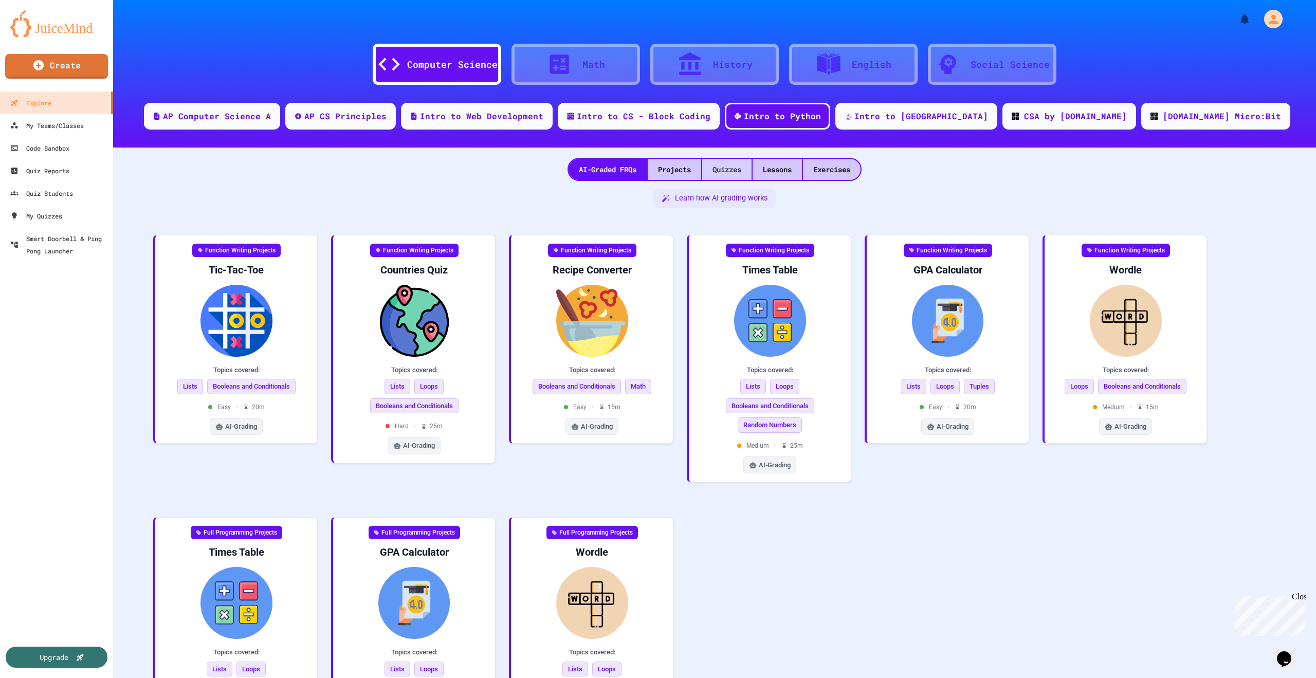
click at [730, 169] on div "Quizzes" at bounding box center [726, 169] width 49 height 21
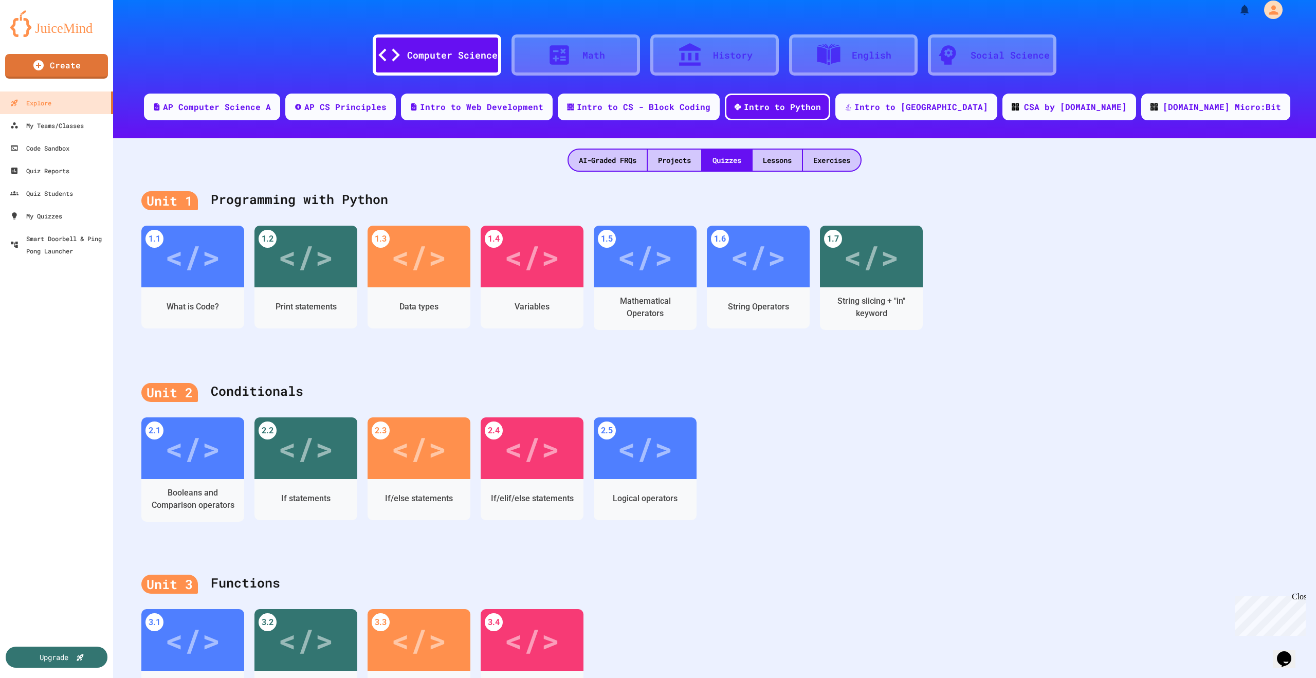
scroll to position [6, 0]
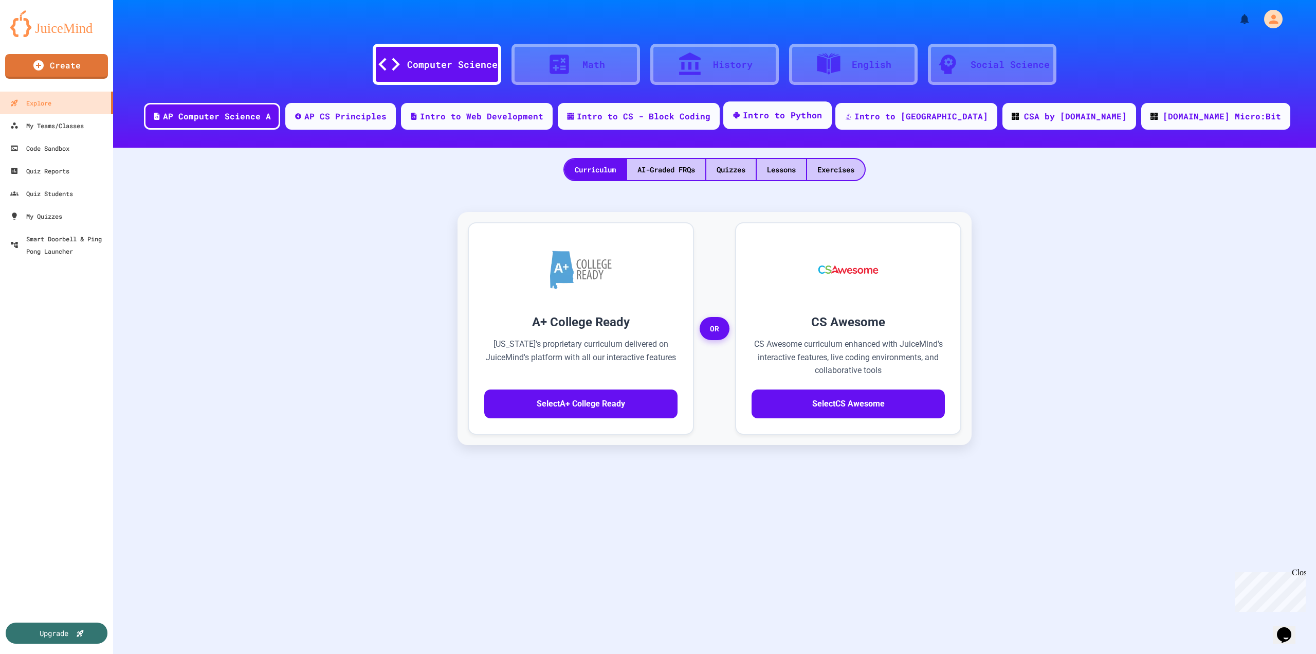
click at [823, 119] on div "Intro to Python" at bounding box center [783, 115] width 80 height 13
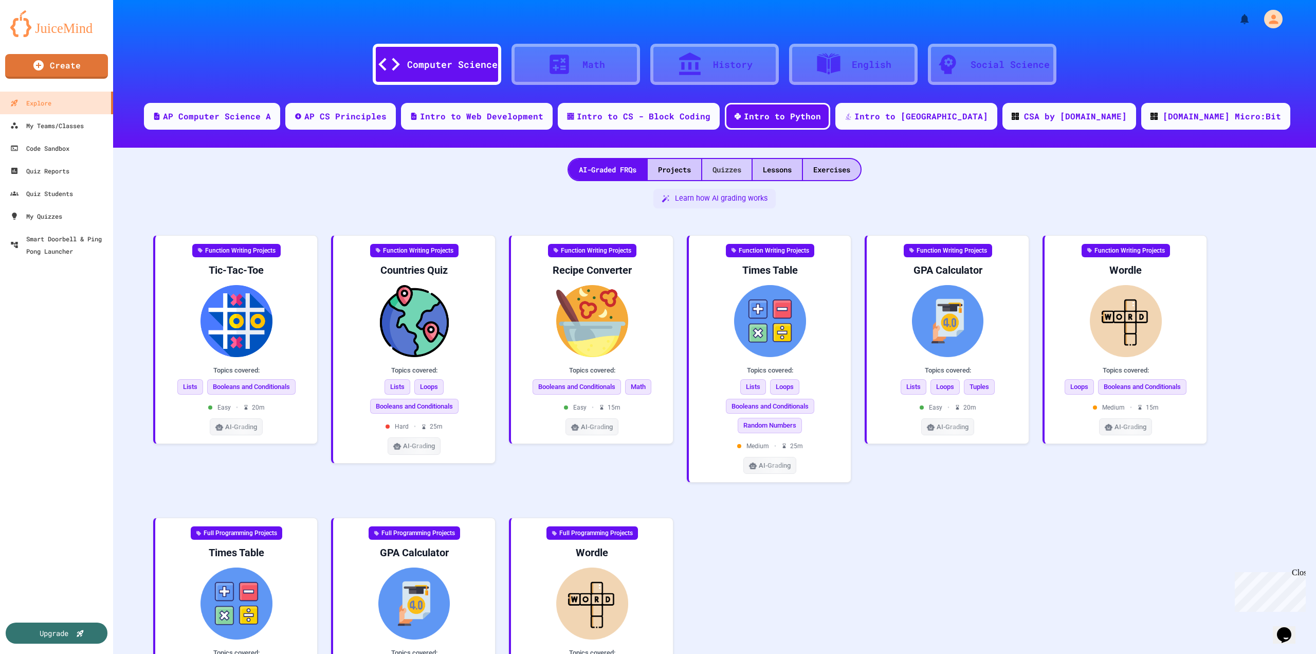
click at [731, 170] on div "Quizzes" at bounding box center [726, 169] width 49 height 21
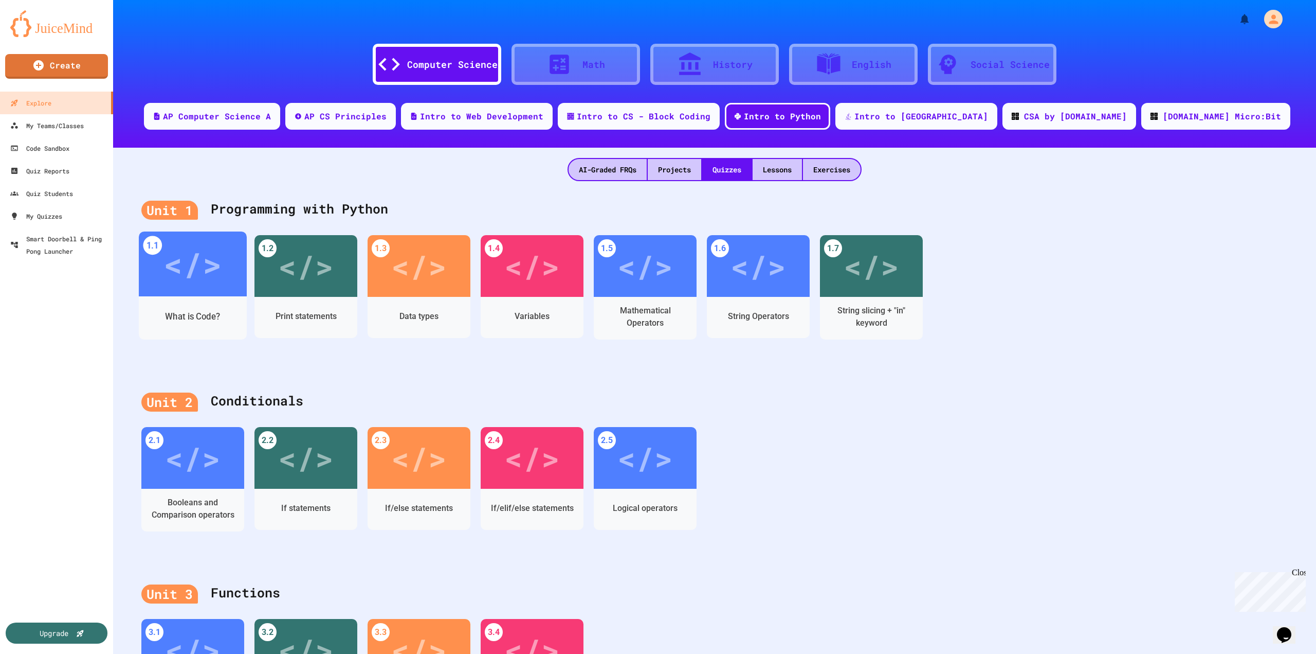
click at [178, 268] on div "</>" at bounding box center [193, 264] width 58 height 49
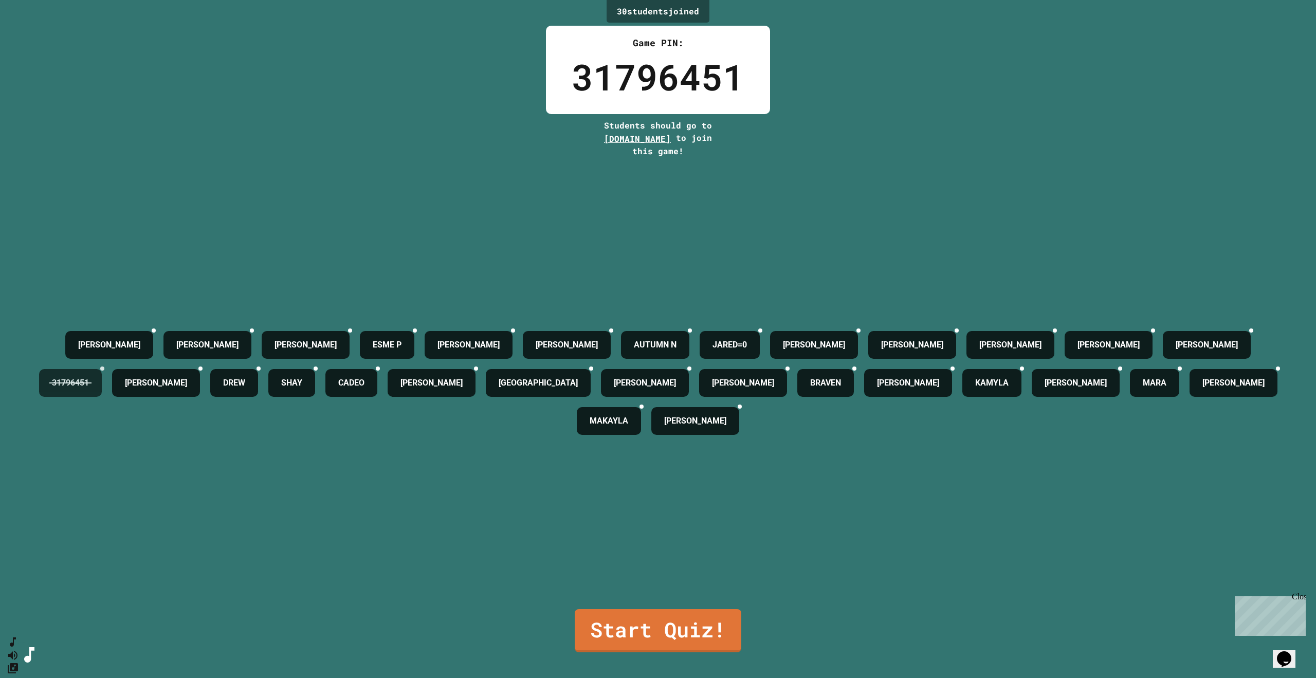
click at [102, 369] on icon at bounding box center [102, 369] width 0 height 0
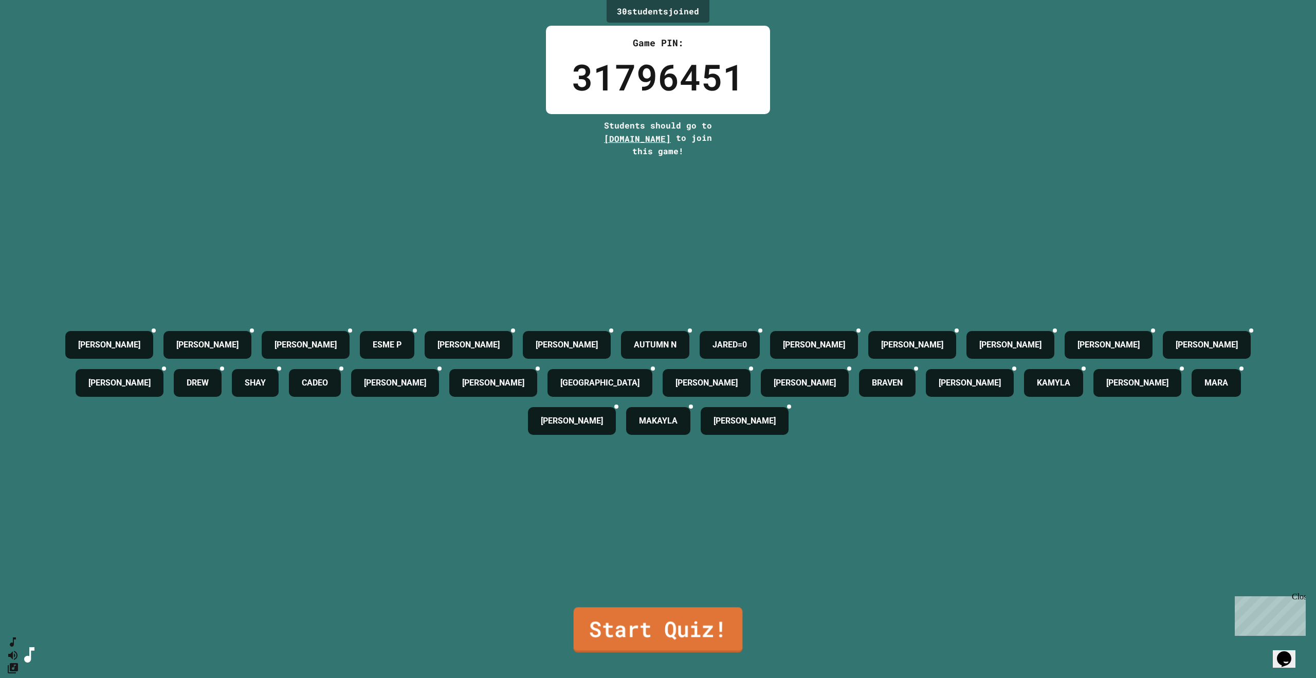
click at [693, 621] on link "Start Quiz!" at bounding box center [658, 629] width 169 height 45
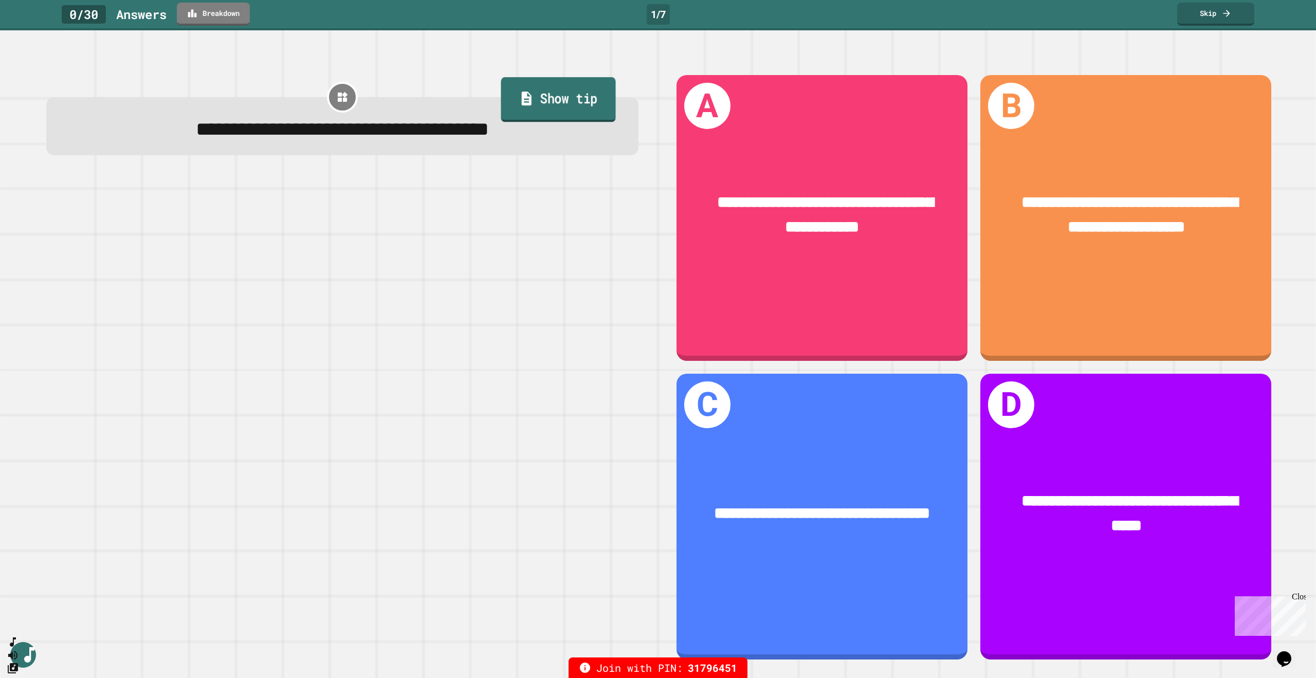
click at [550, 85] on link "Show tip" at bounding box center [558, 99] width 115 height 45
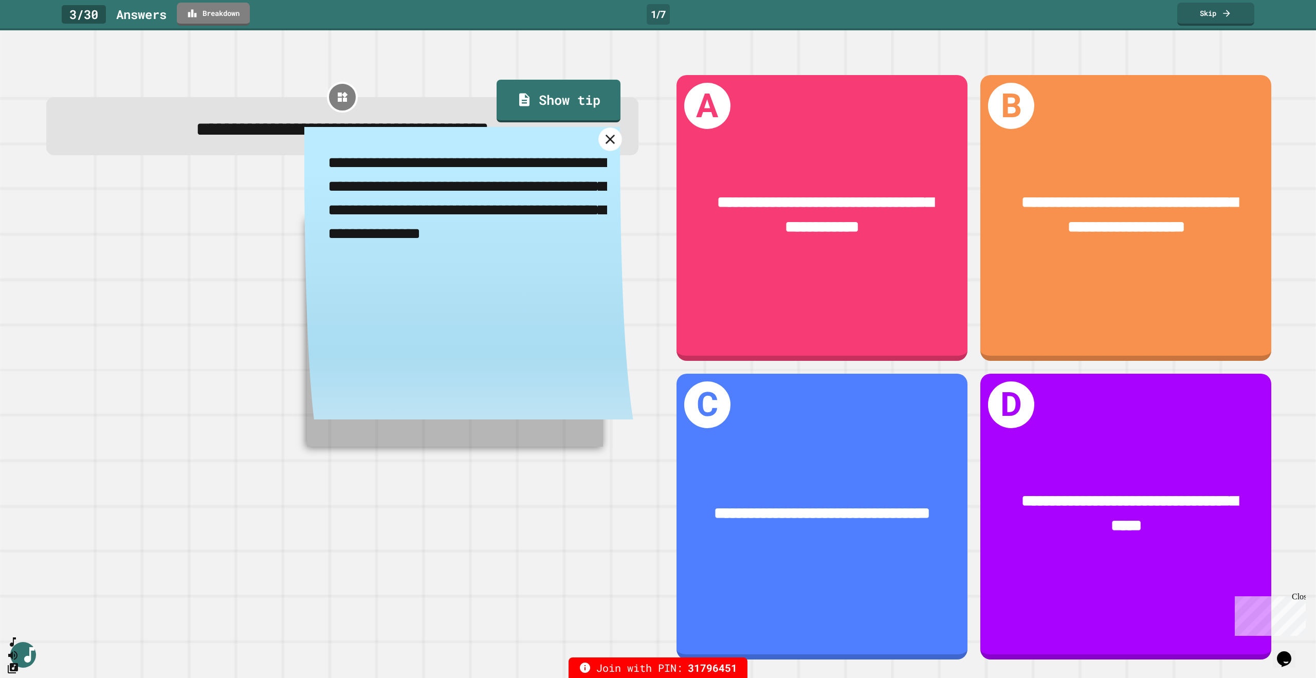
click at [603, 132] on link at bounding box center [611, 140] width 24 height 24
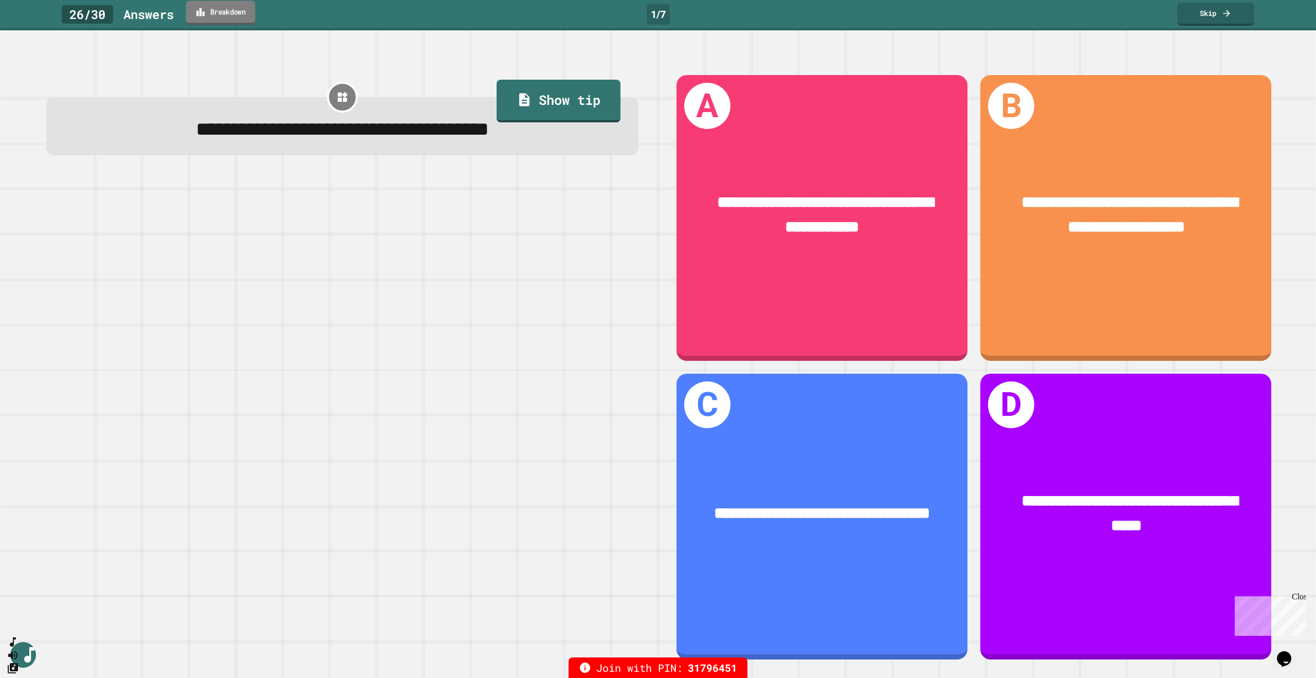
click at [226, 14] on link "Breakdown" at bounding box center [220, 13] width 69 height 24
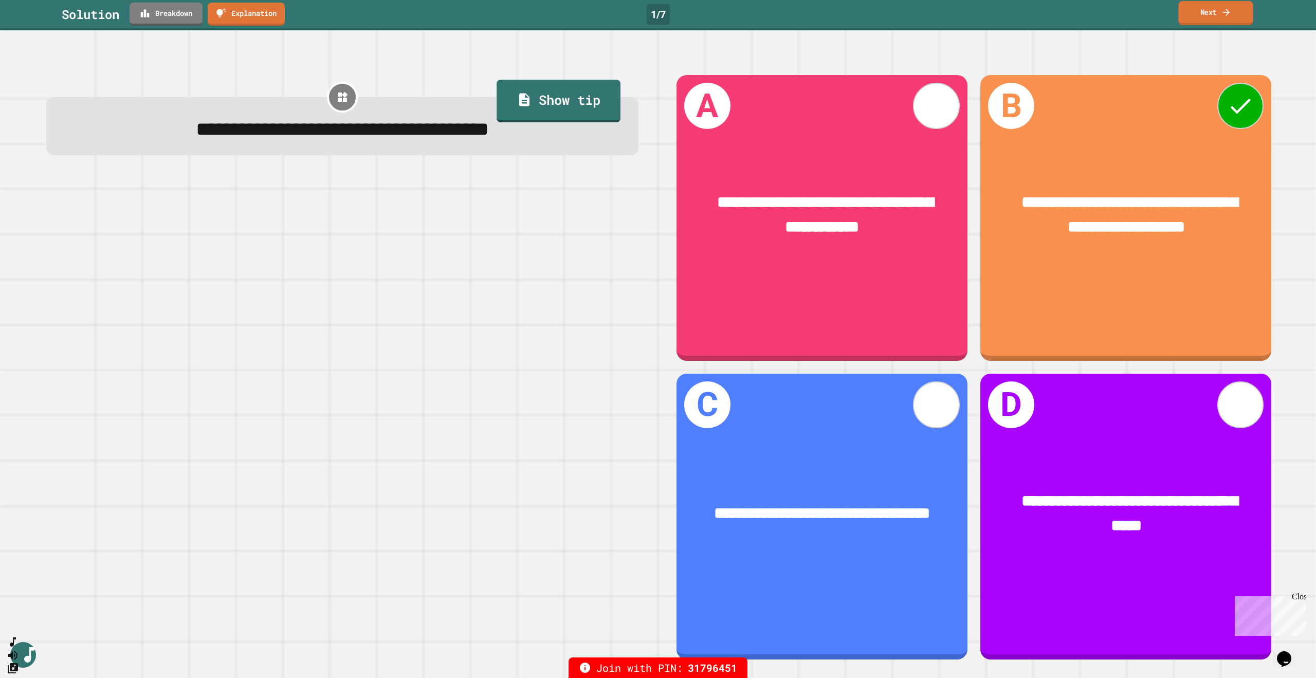
click at [1233, 15] on link "Next" at bounding box center [1215, 13] width 75 height 24
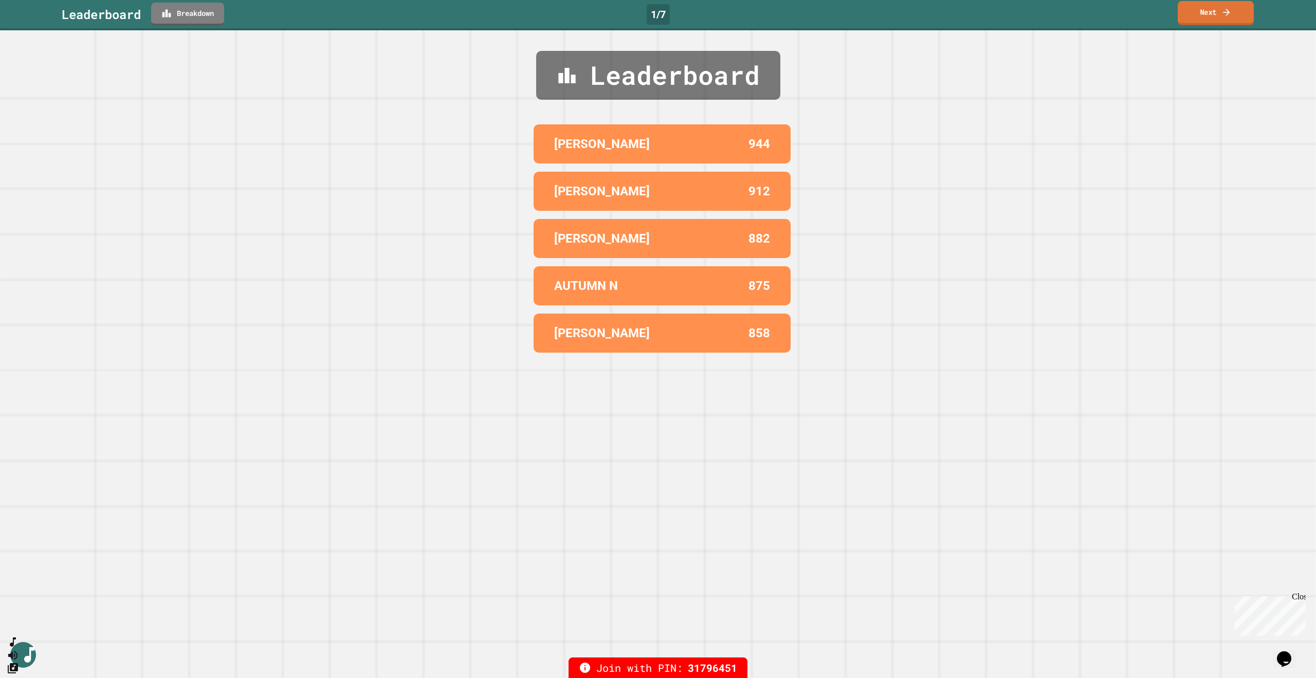
click at [1218, 15] on link "Next" at bounding box center [1216, 13] width 76 height 24
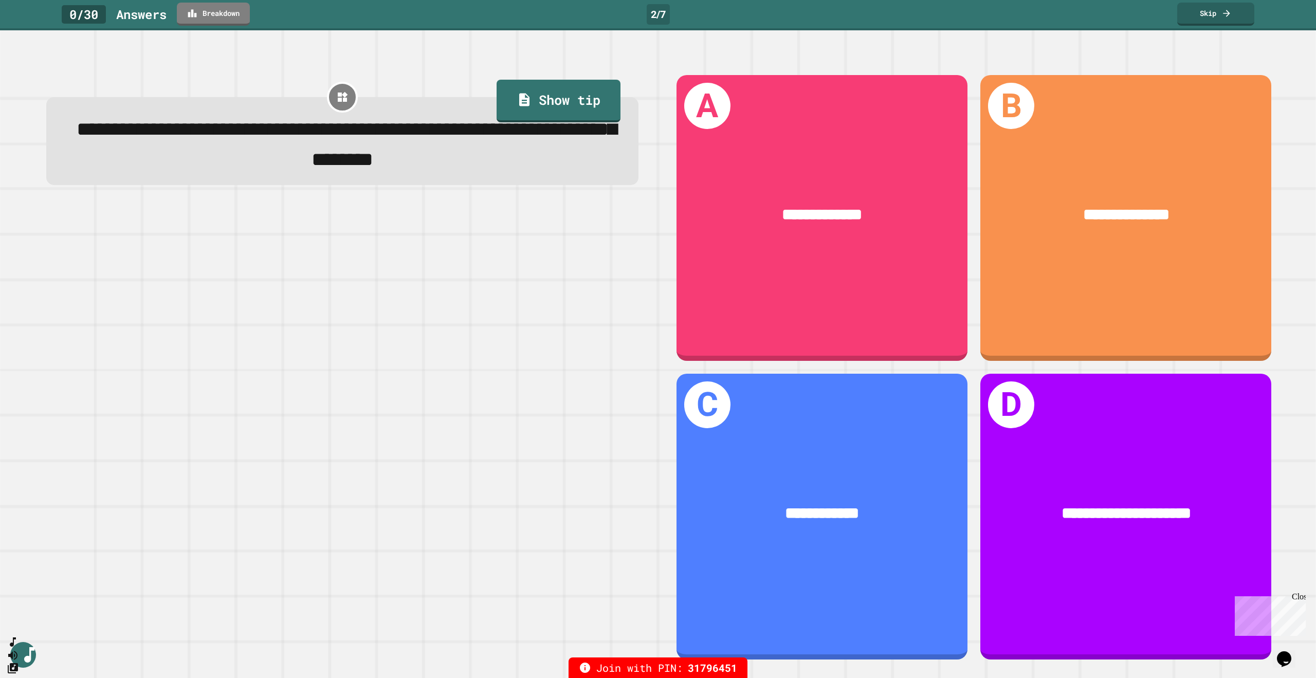
click at [582, 120] on span "**********" at bounding box center [347, 144] width 540 height 49
click at [580, 112] on link "Show tip" at bounding box center [559, 99] width 120 height 45
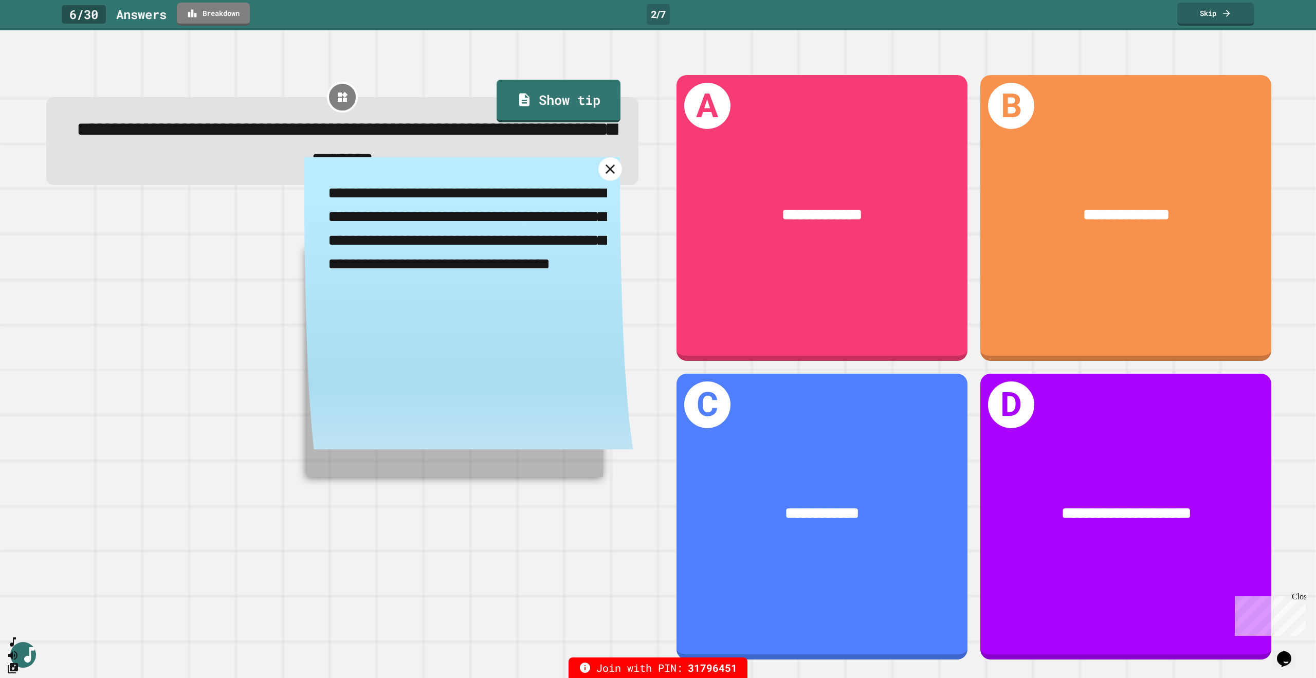
click at [602, 177] on icon at bounding box center [610, 169] width 16 height 16
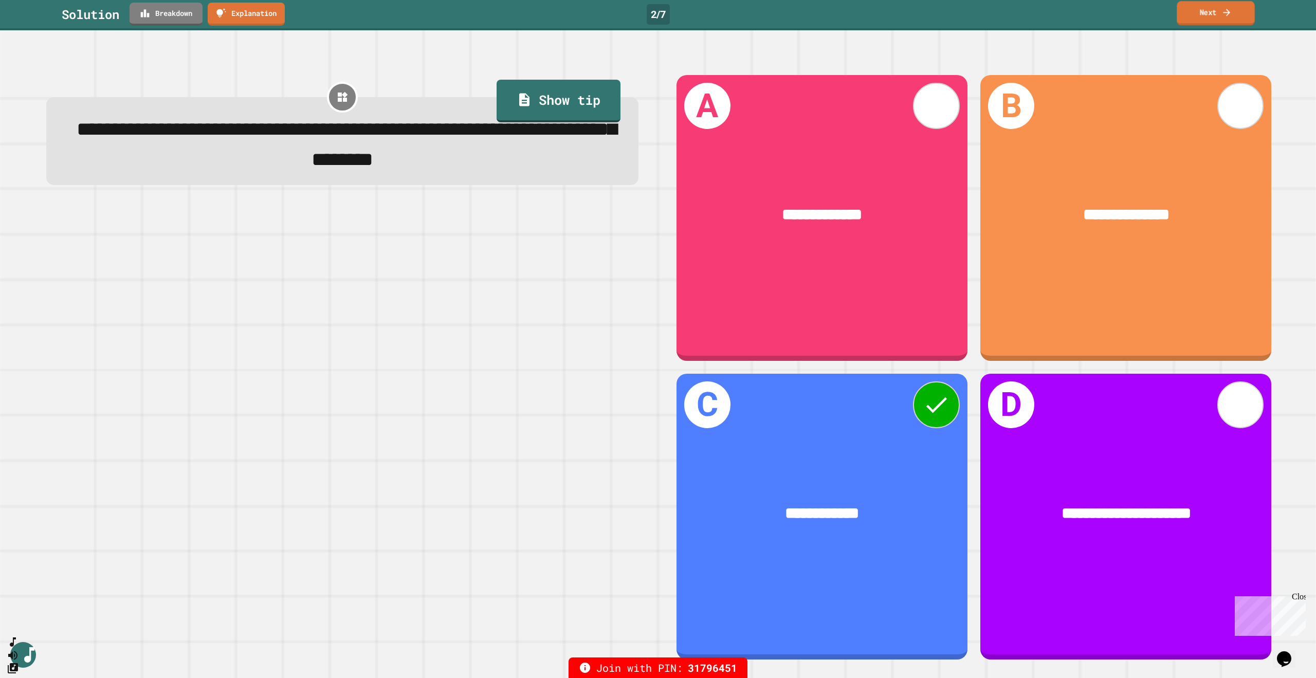
click at [1235, 18] on link "Next" at bounding box center [1216, 13] width 78 height 24
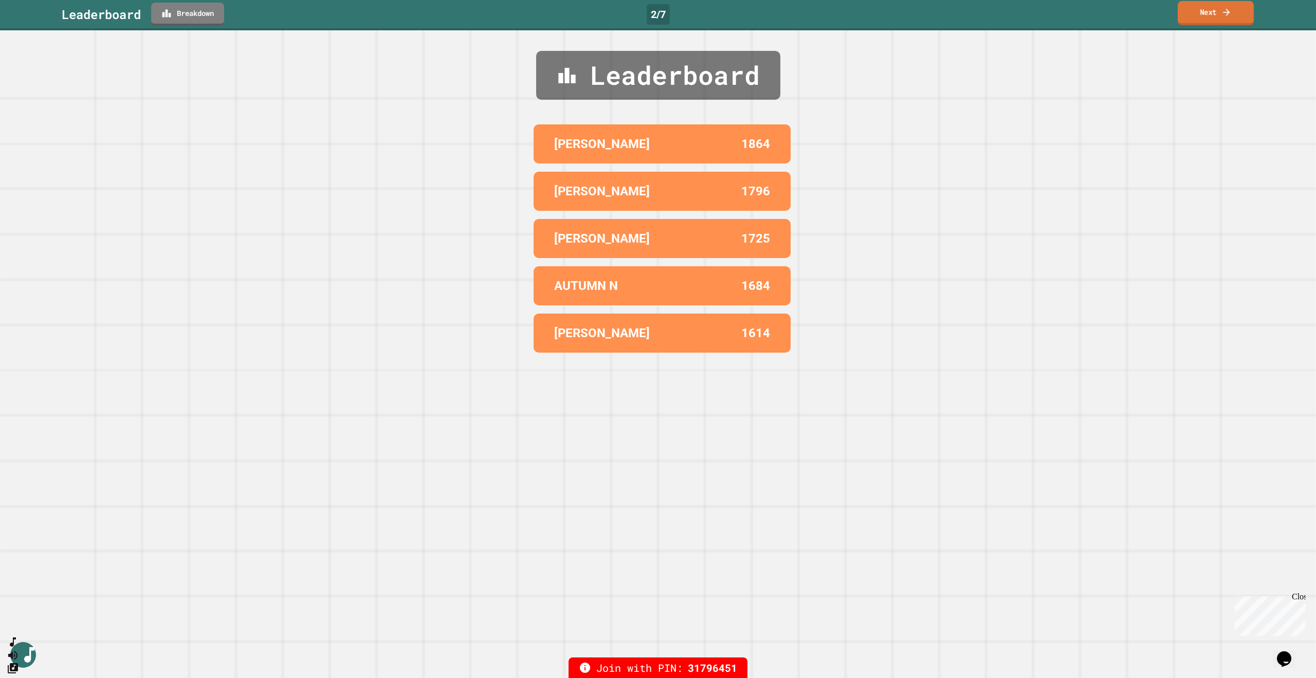
click at [1194, 17] on link "Next" at bounding box center [1216, 13] width 76 height 24
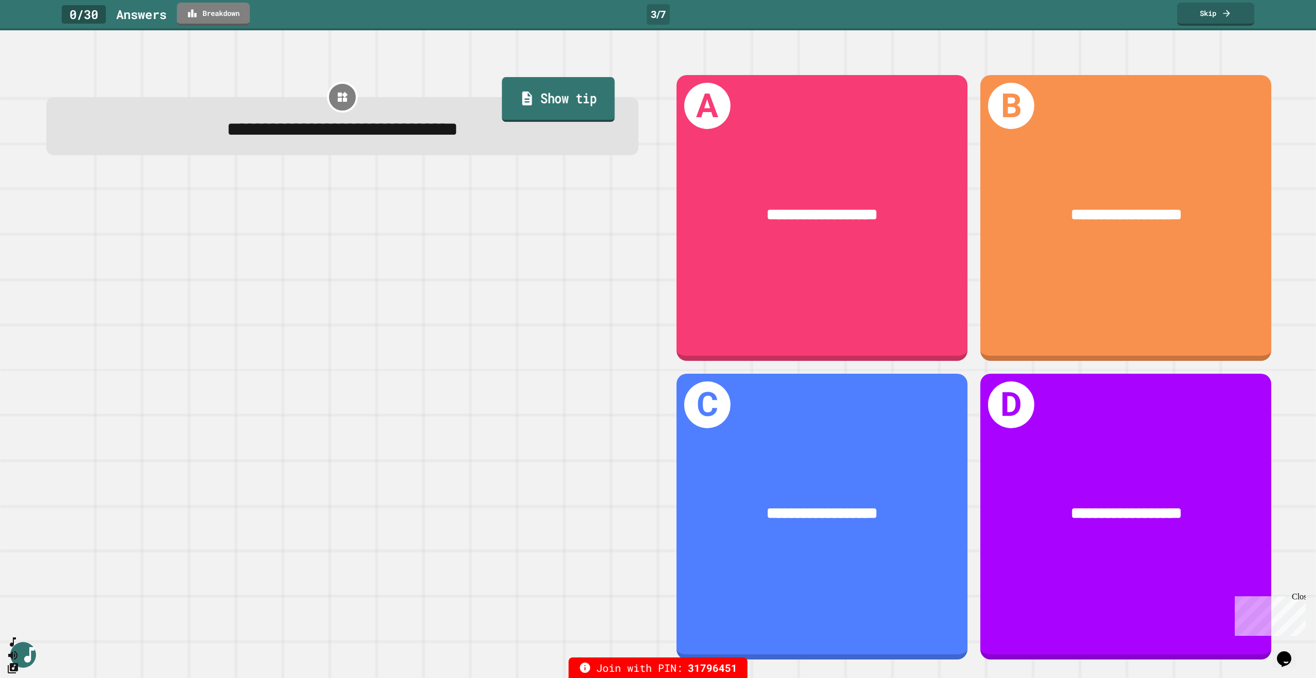
click at [549, 105] on link "Show tip" at bounding box center [558, 99] width 113 height 45
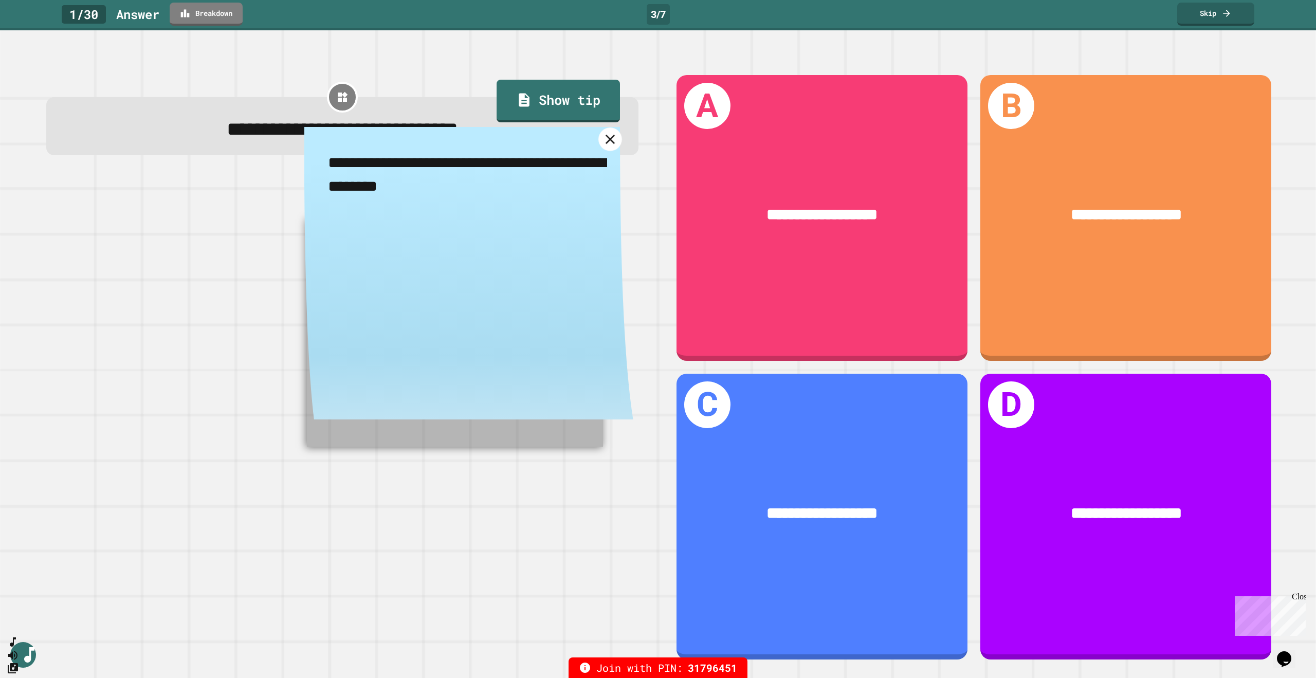
click at [602, 144] on icon at bounding box center [610, 140] width 16 height 16
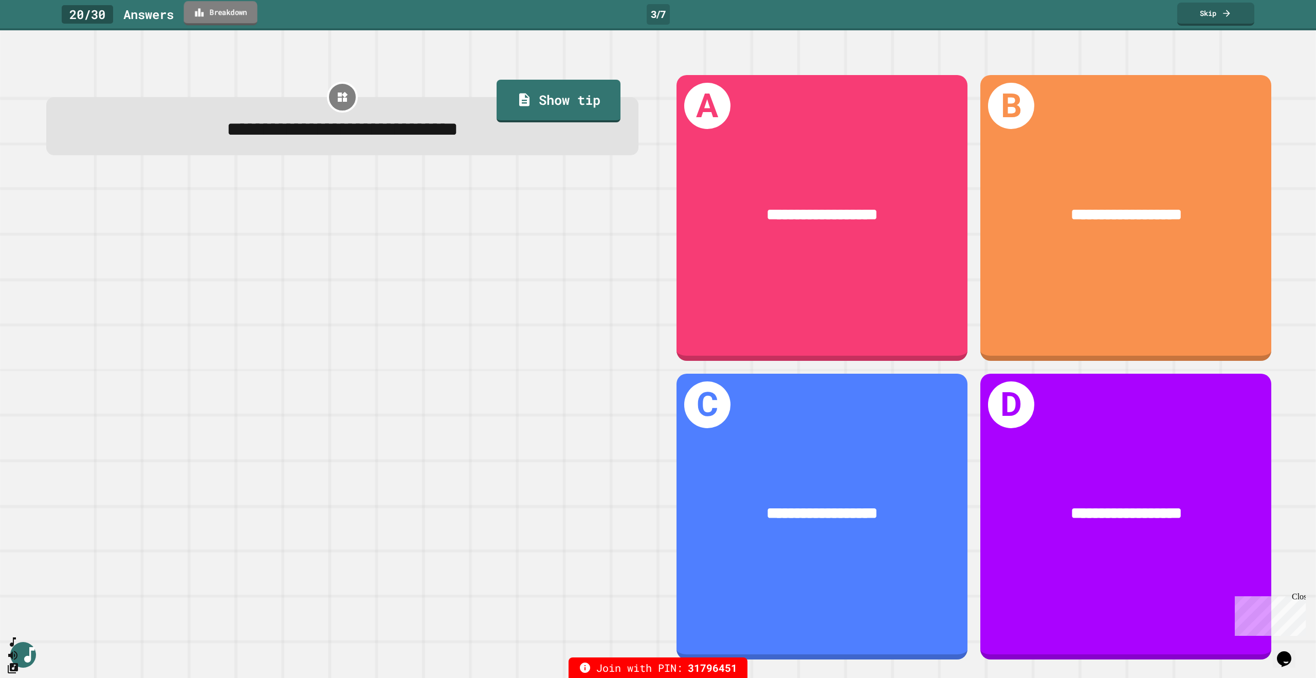
click at [216, 14] on link "Breakdown" at bounding box center [221, 13] width 74 height 24
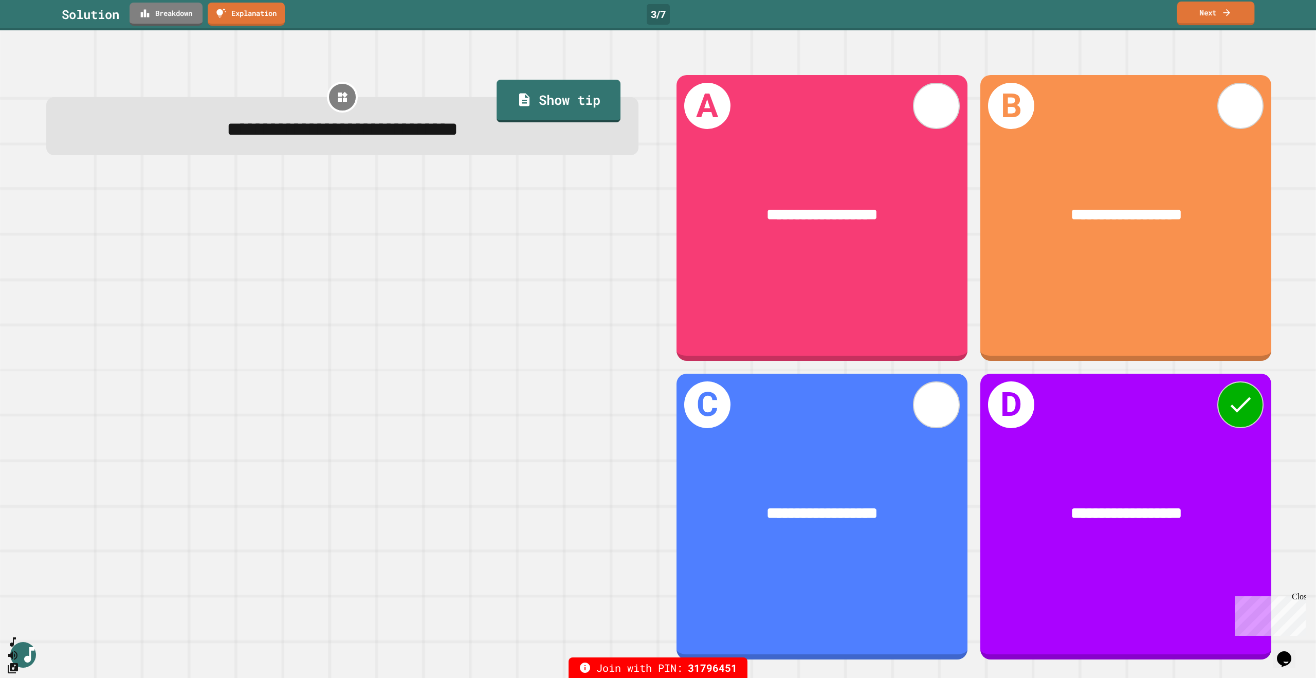
click at [1211, 16] on link "Next" at bounding box center [1216, 14] width 78 height 24
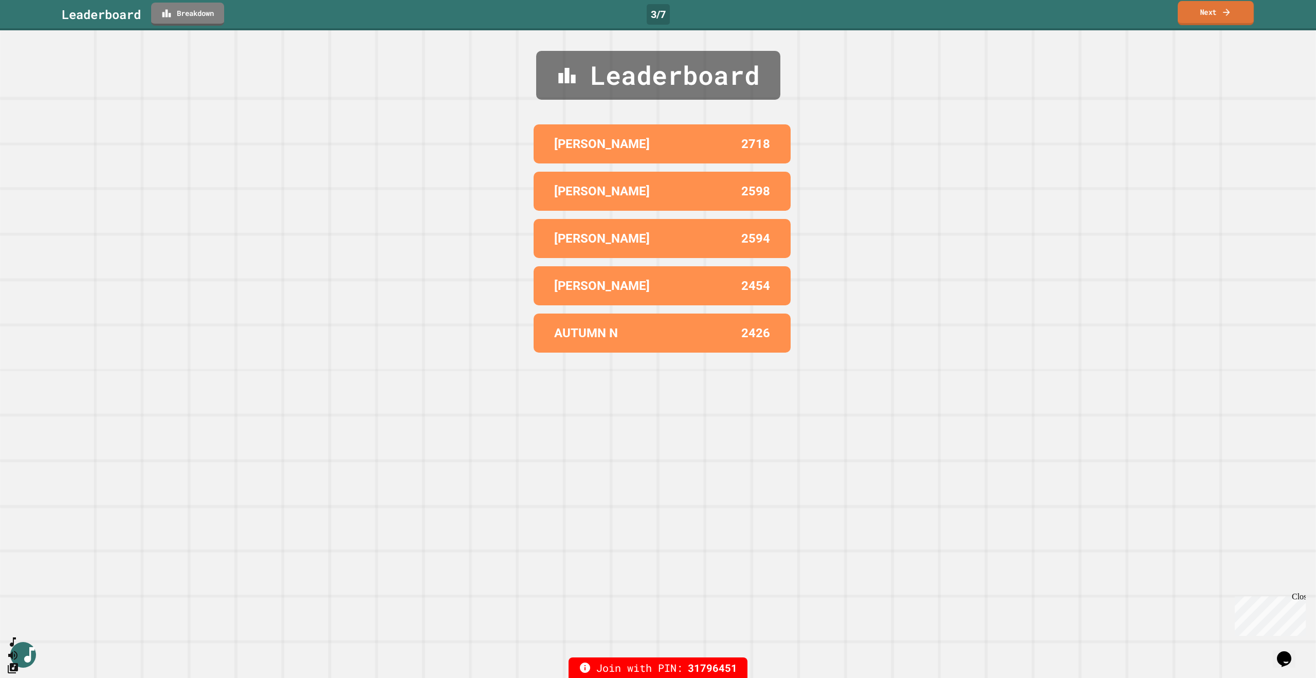
click at [1228, 10] on icon at bounding box center [1226, 11] width 7 height 7
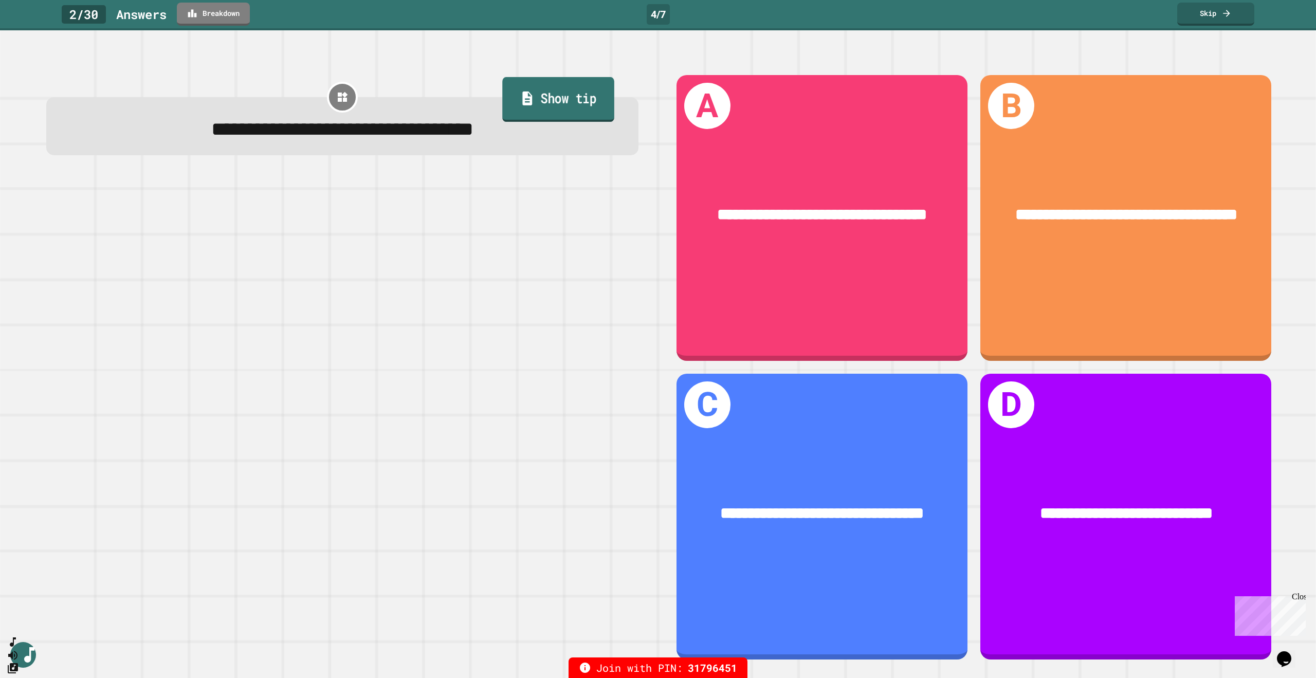
click at [569, 105] on link "Show tip" at bounding box center [559, 99] width 112 height 45
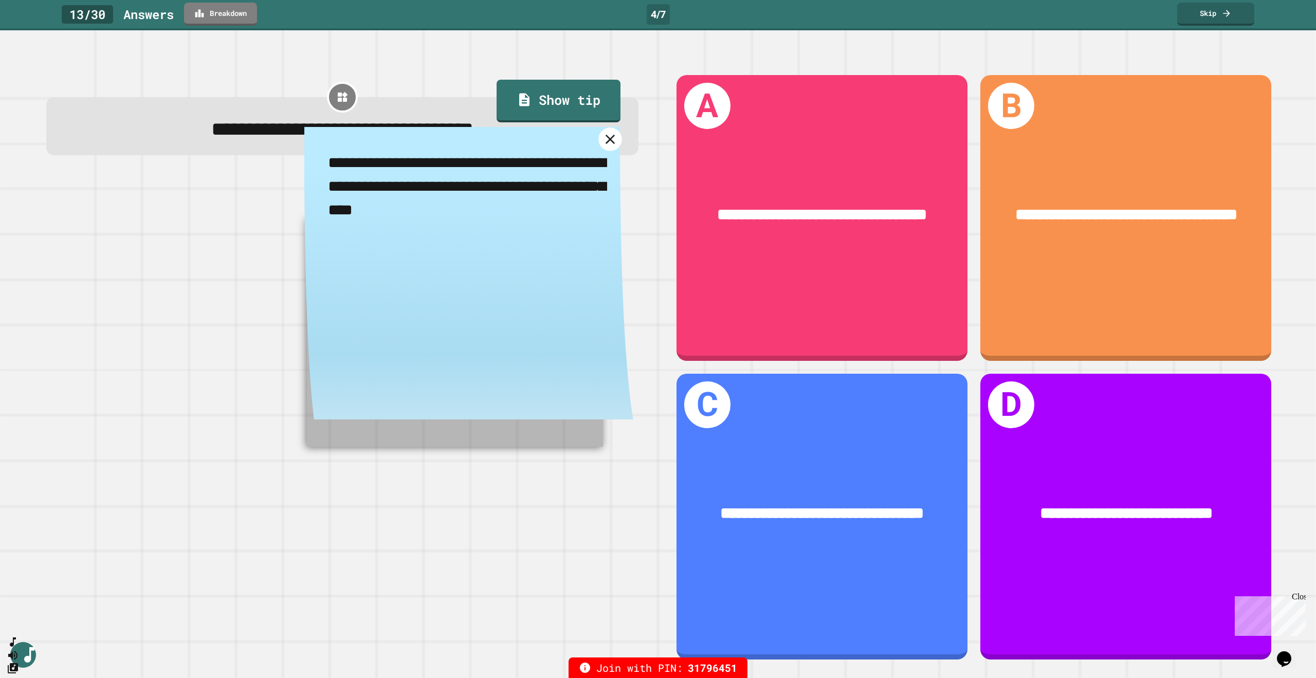
click at [602, 144] on icon at bounding box center [610, 140] width 16 height 16
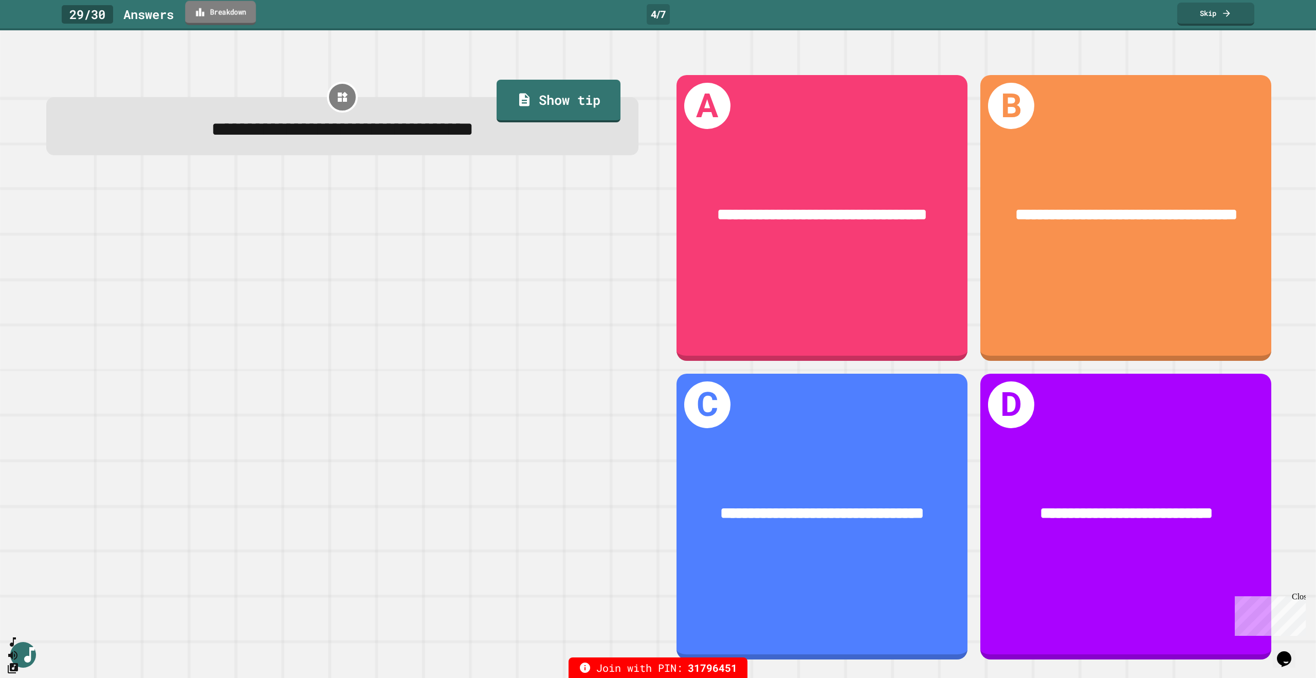
click at [205, 8] on icon at bounding box center [200, 12] width 10 height 11
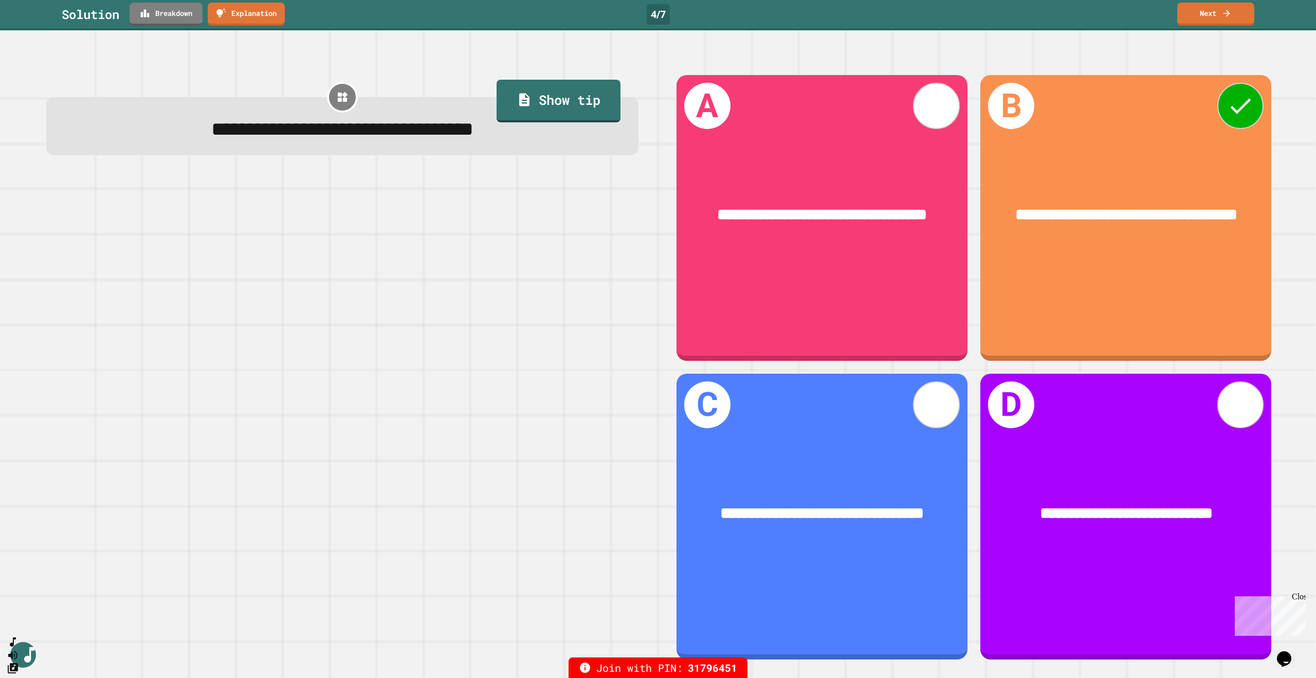
click at [1222, 19] on link "Next" at bounding box center [1216, 13] width 76 height 24
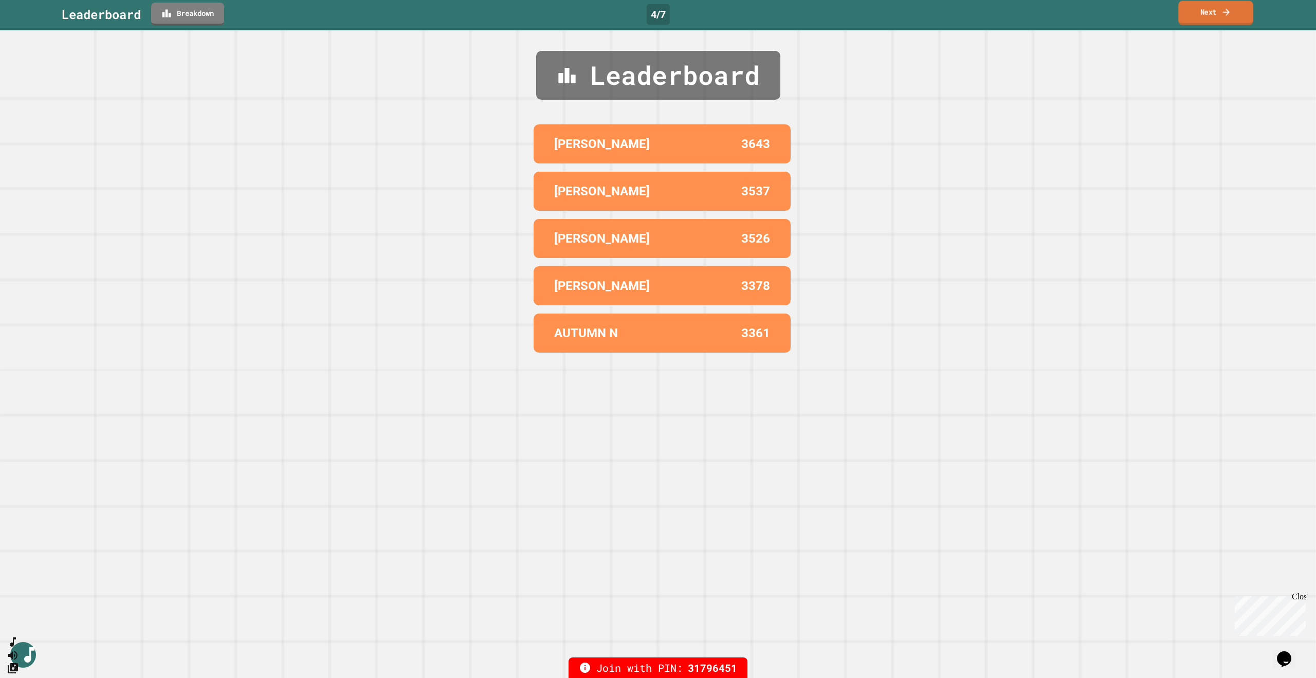
click at [1221, 20] on link "Next" at bounding box center [1215, 13] width 75 height 24
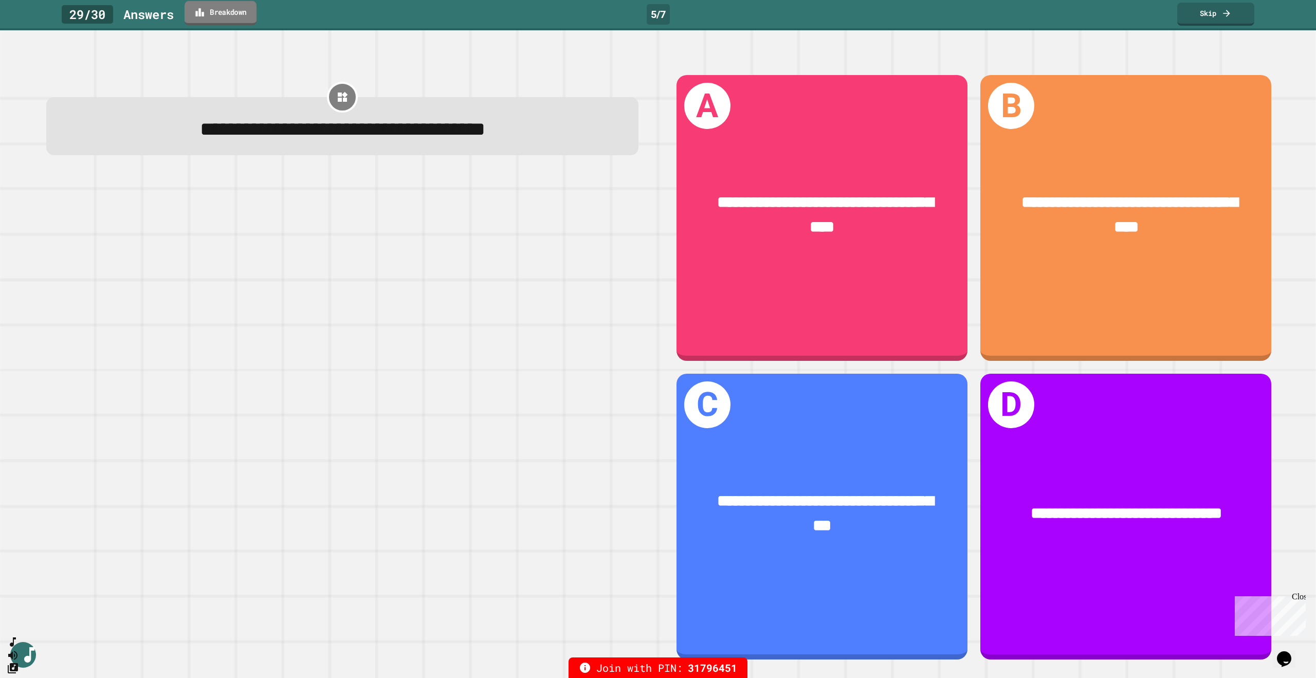
click at [232, 8] on link "Breakdown" at bounding box center [221, 13] width 72 height 24
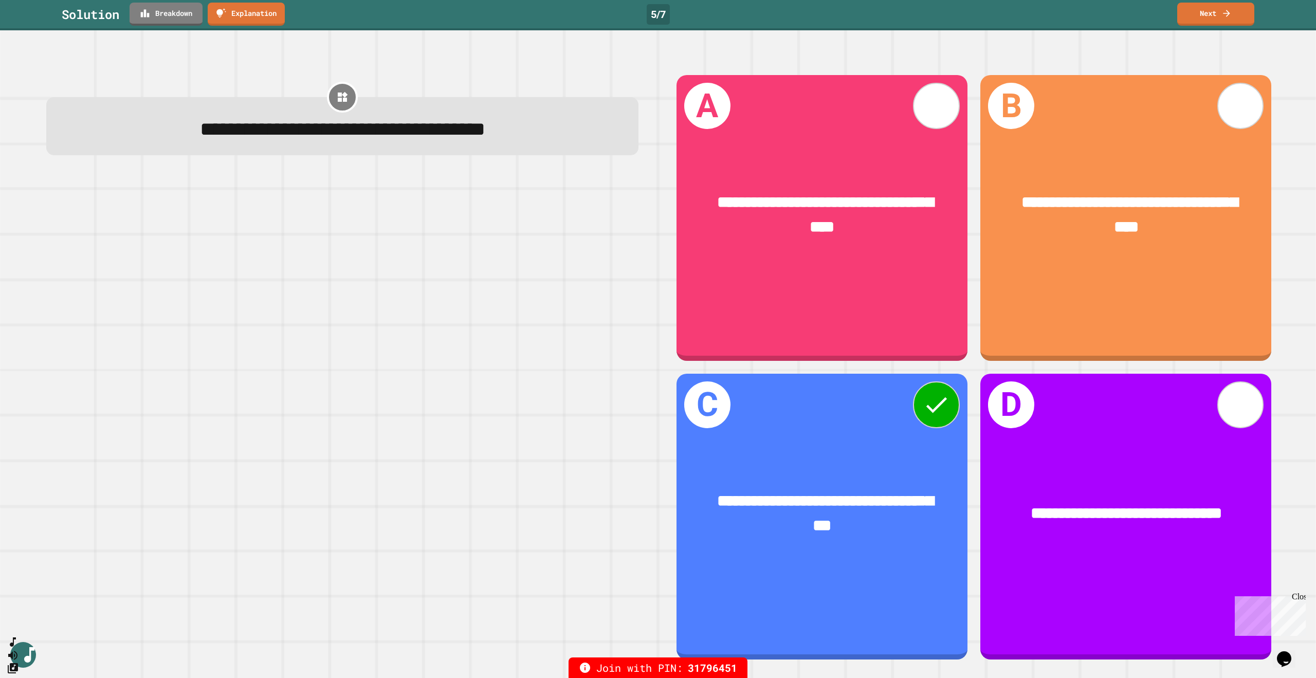
click at [1218, 14] on link "Next" at bounding box center [1216, 13] width 70 height 24
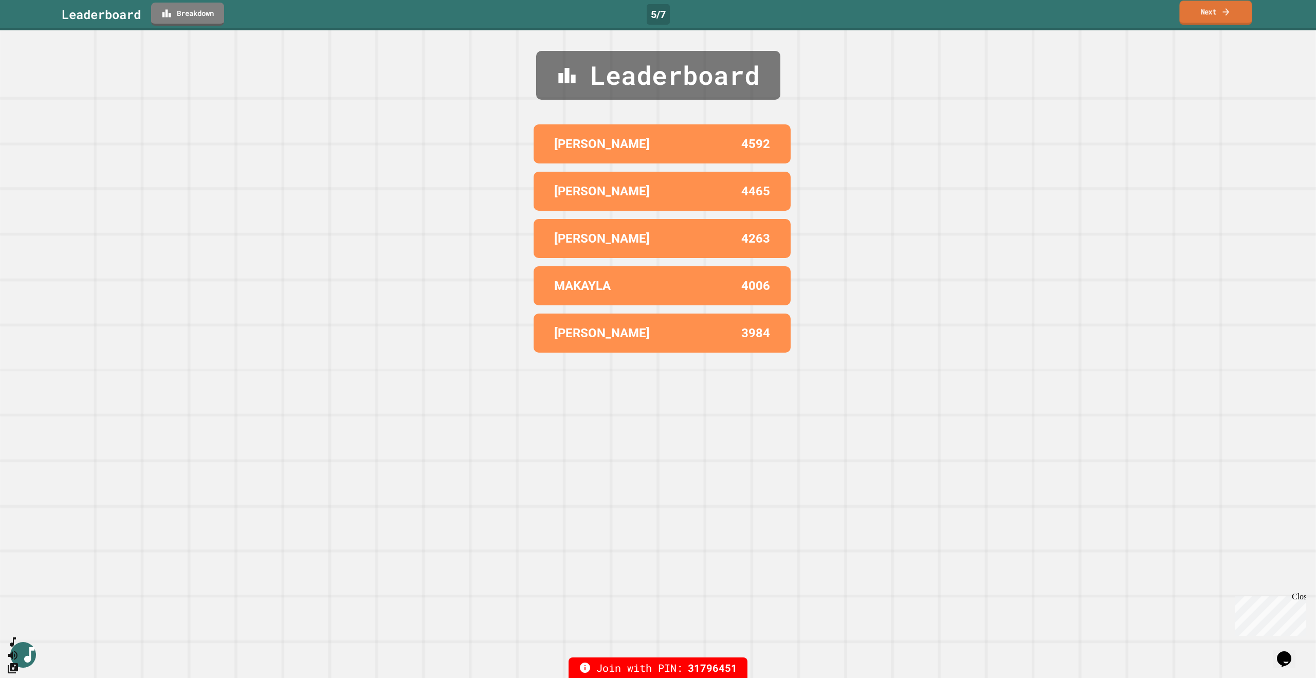
click at [1220, 20] on link "Next" at bounding box center [1216, 13] width 72 height 24
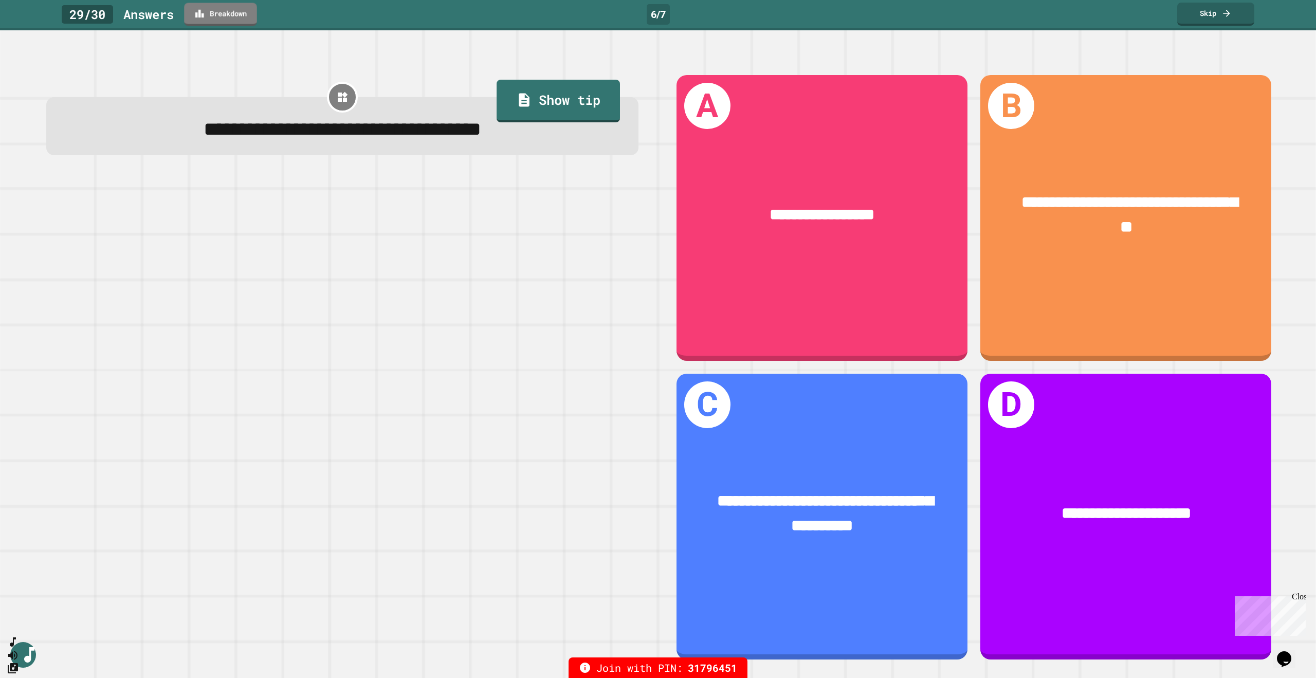
click at [265, 15] on div "29 / 30 Answer s Breakdown 6 / 7 Skip" at bounding box center [658, 14] width 1316 height 23
click at [242, 13] on link "Breakdown" at bounding box center [220, 13] width 67 height 24
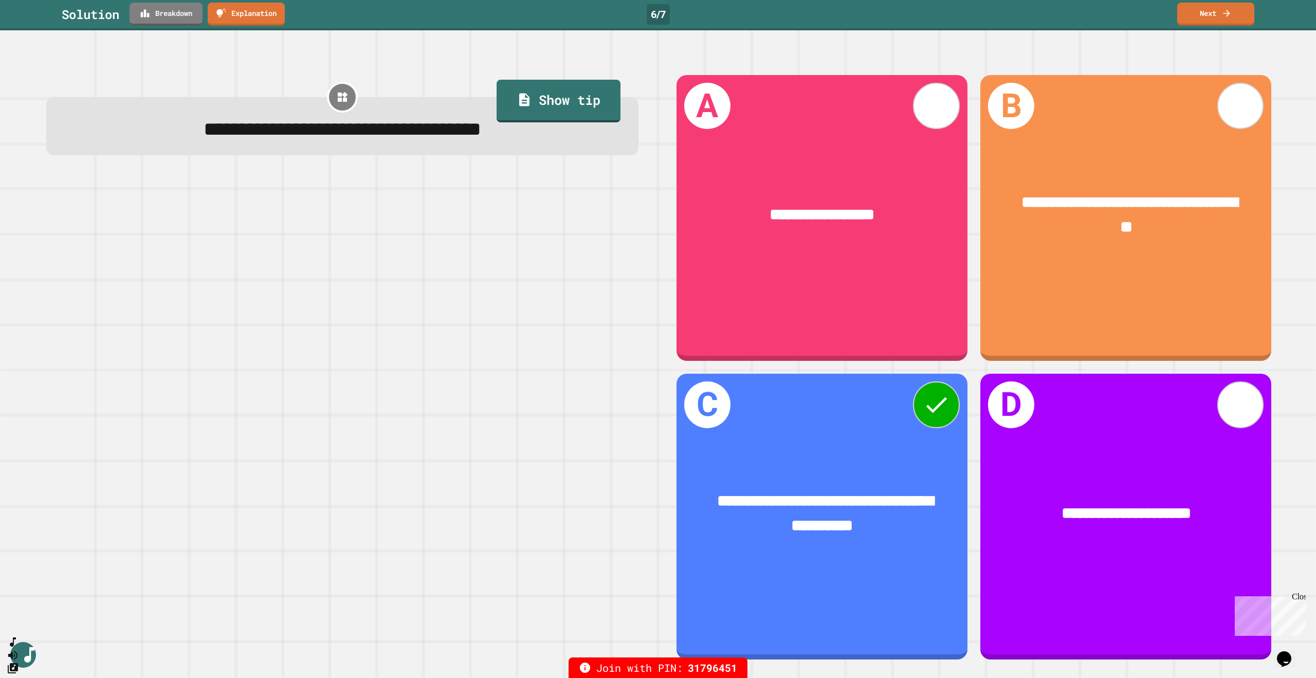
click at [173, 10] on link "Breakdown" at bounding box center [167, 14] width 74 height 24
click at [1227, 14] on icon at bounding box center [1227, 12] width 10 height 11
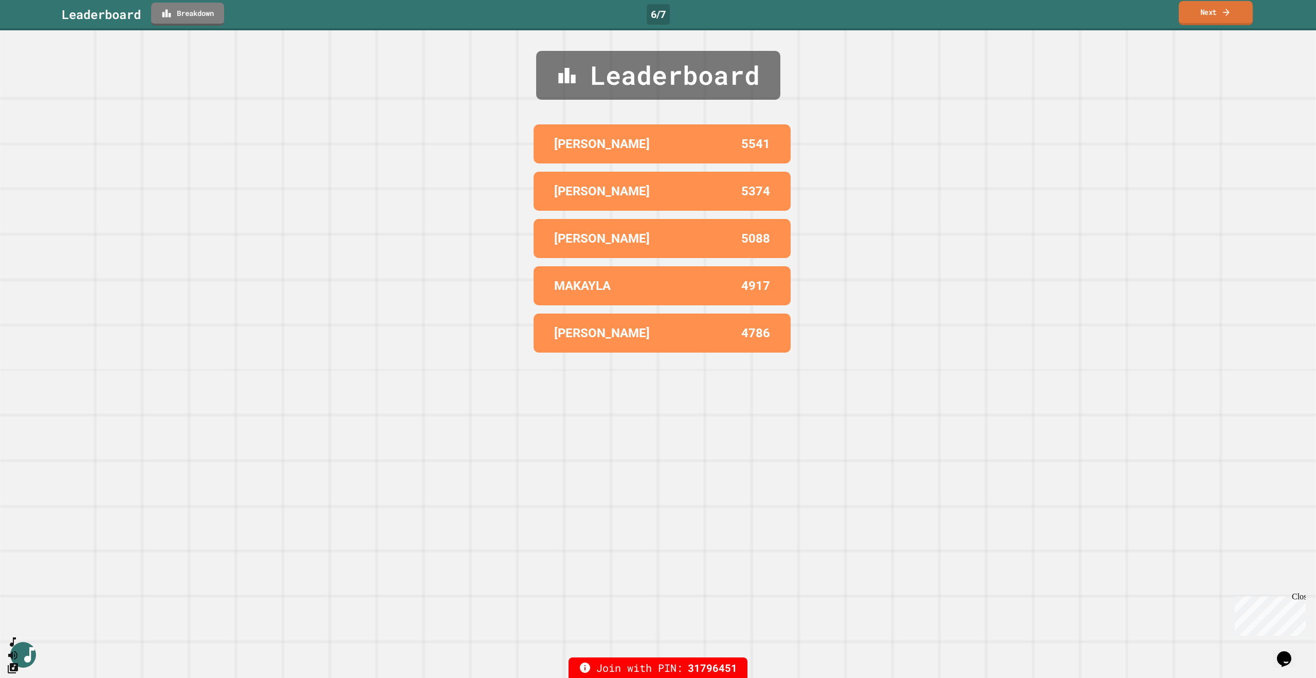
click at [1227, 14] on icon at bounding box center [1227, 12] width 10 height 11
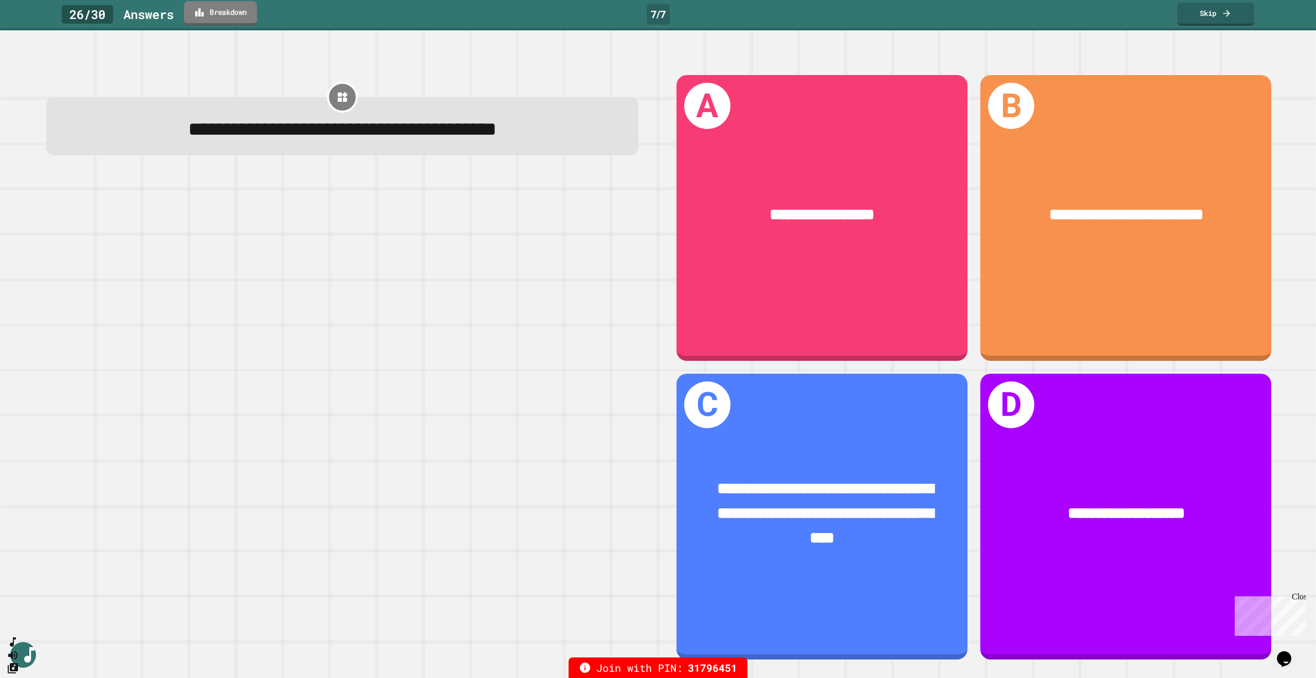
click at [225, 14] on link "Breakdown" at bounding box center [220, 13] width 73 height 24
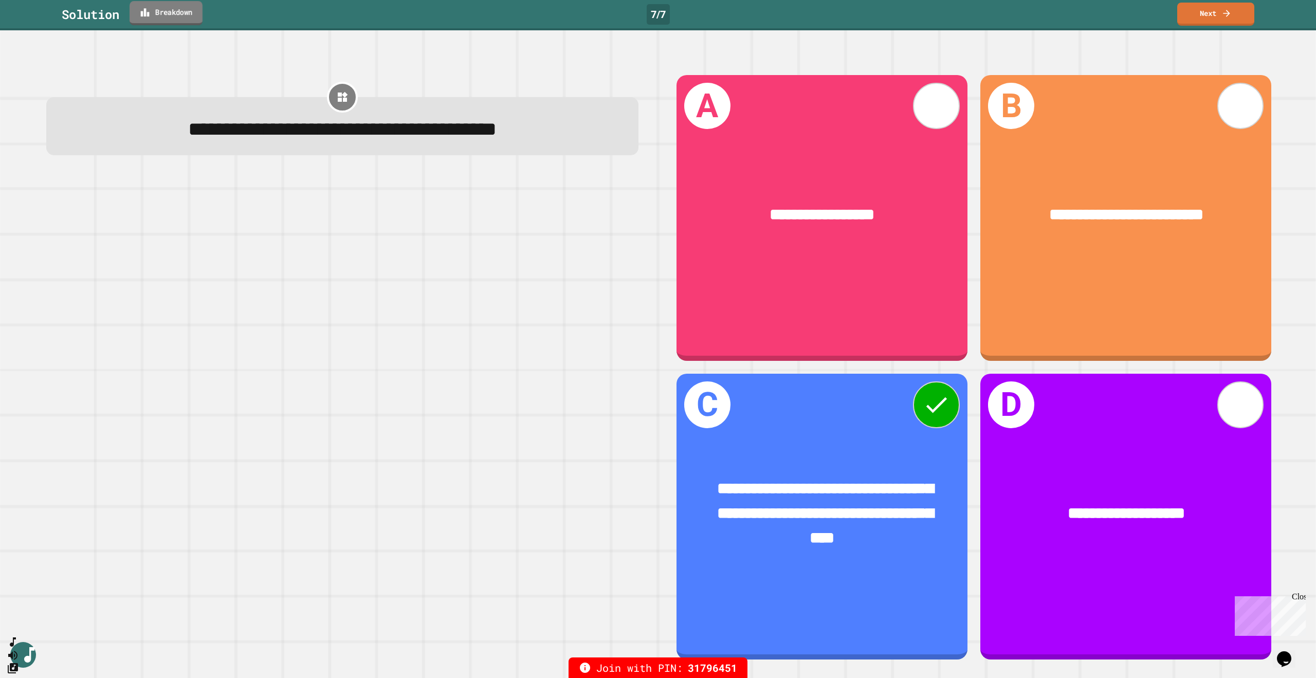
click at [182, 15] on link "Breakdown" at bounding box center [166, 13] width 73 height 24
click at [1212, 21] on link "Next" at bounding box center [1216, 14] width 78 height 24
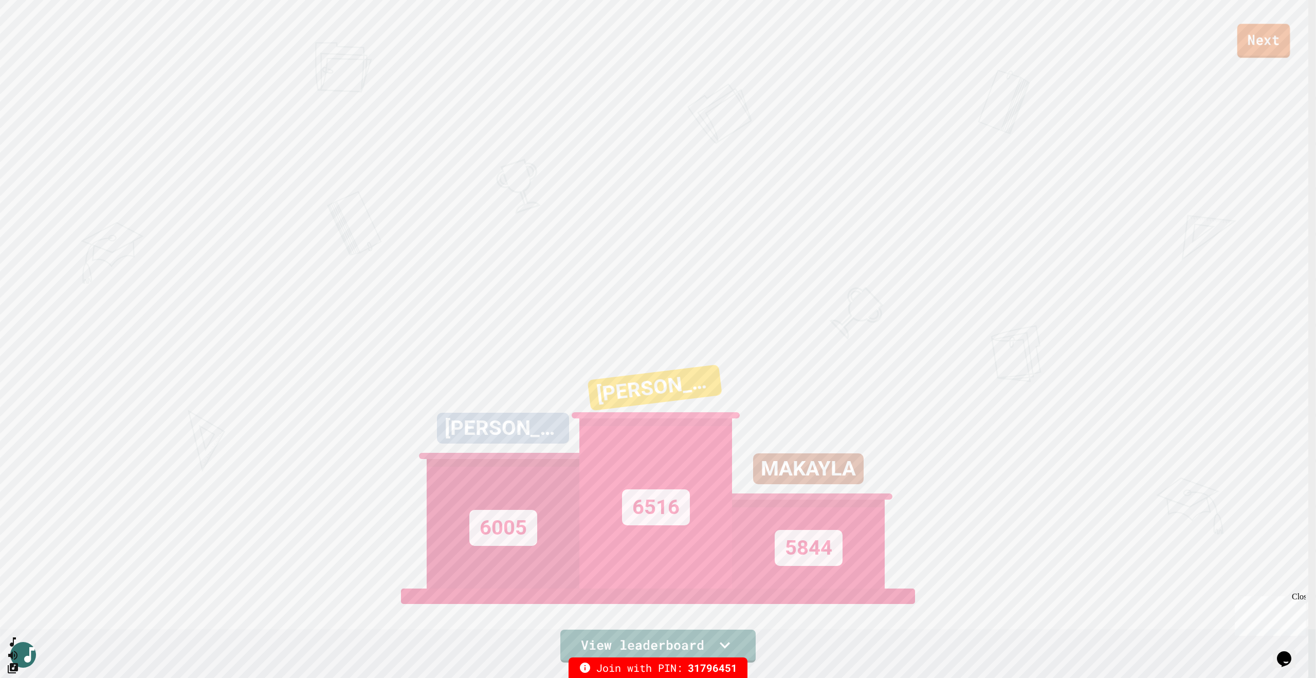
click at [1257, 41] on link "Next" at bounding box center [1264, 41] width 53 height 34
